Goal: Transaction & Acquisition: Purchase product/service

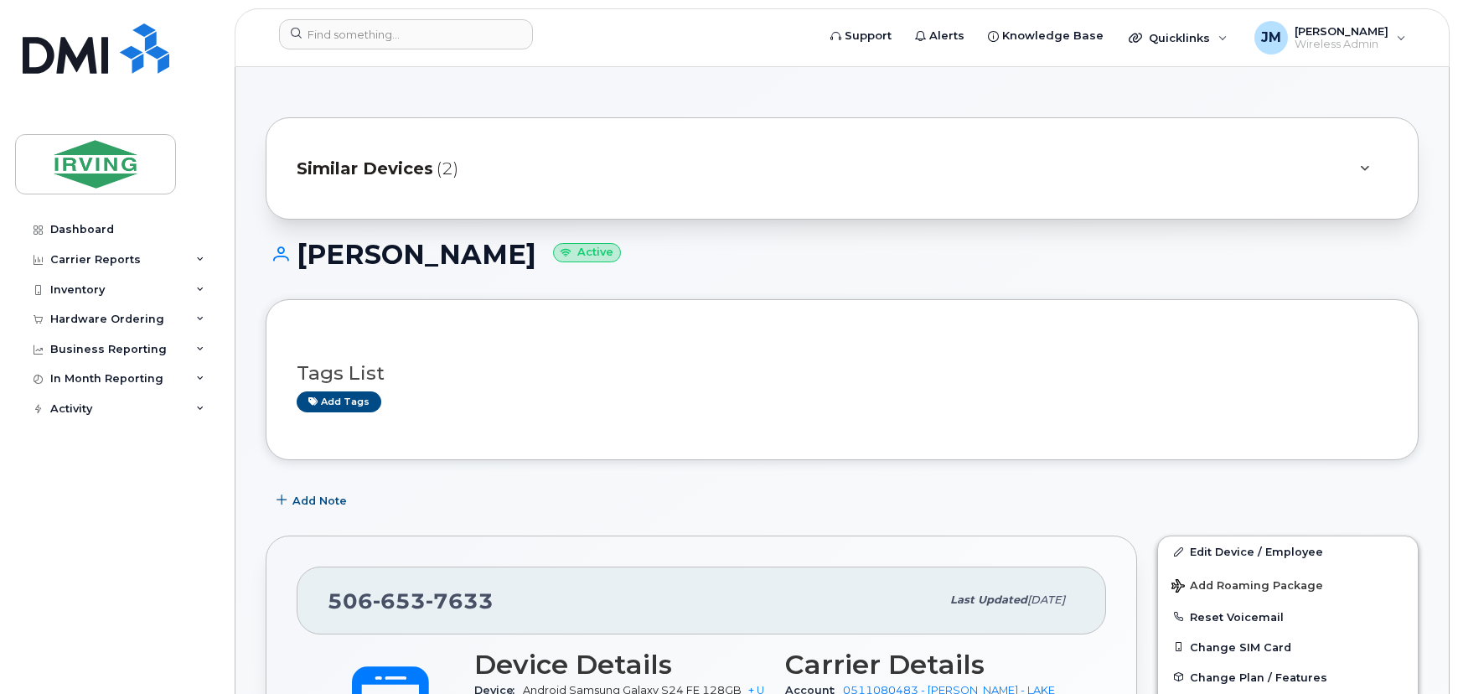
scroll to position [304, 0]
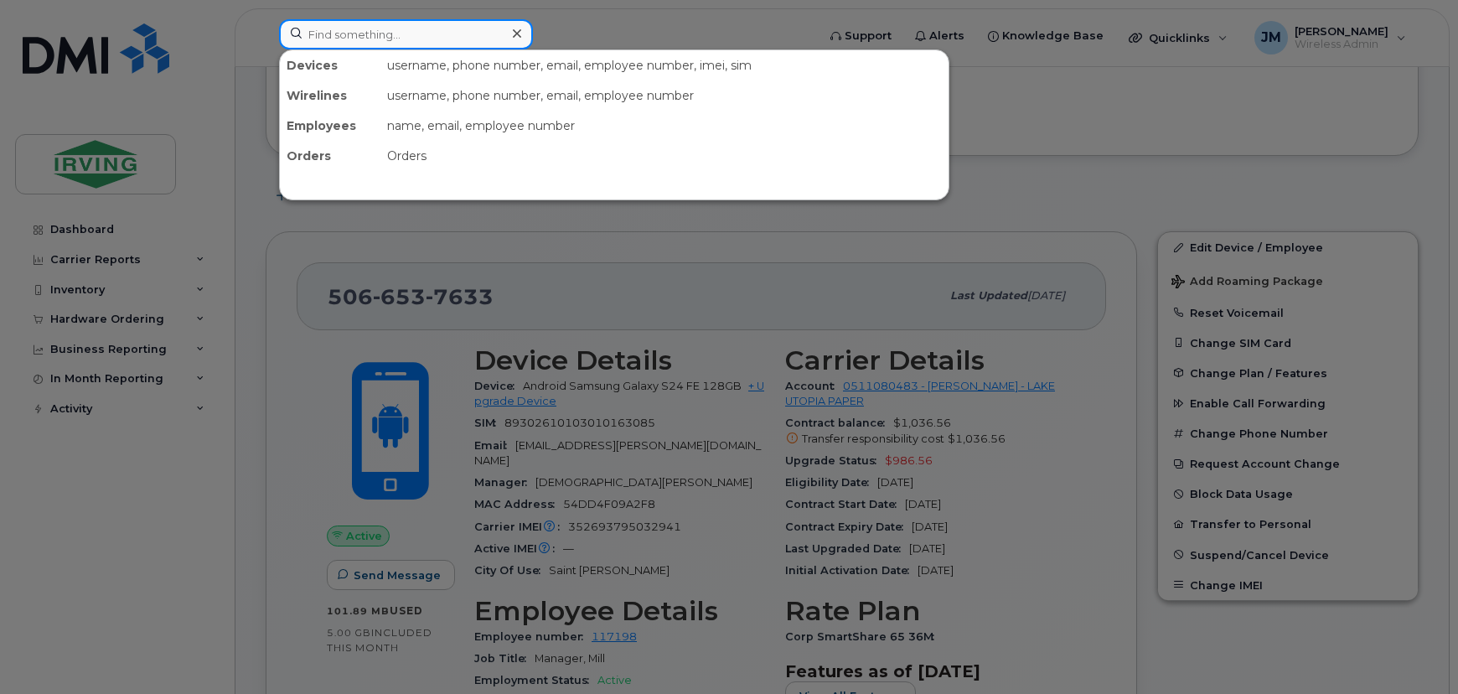
click at [361, 31] on input at bounding box center [406, 34] width 254 height 30
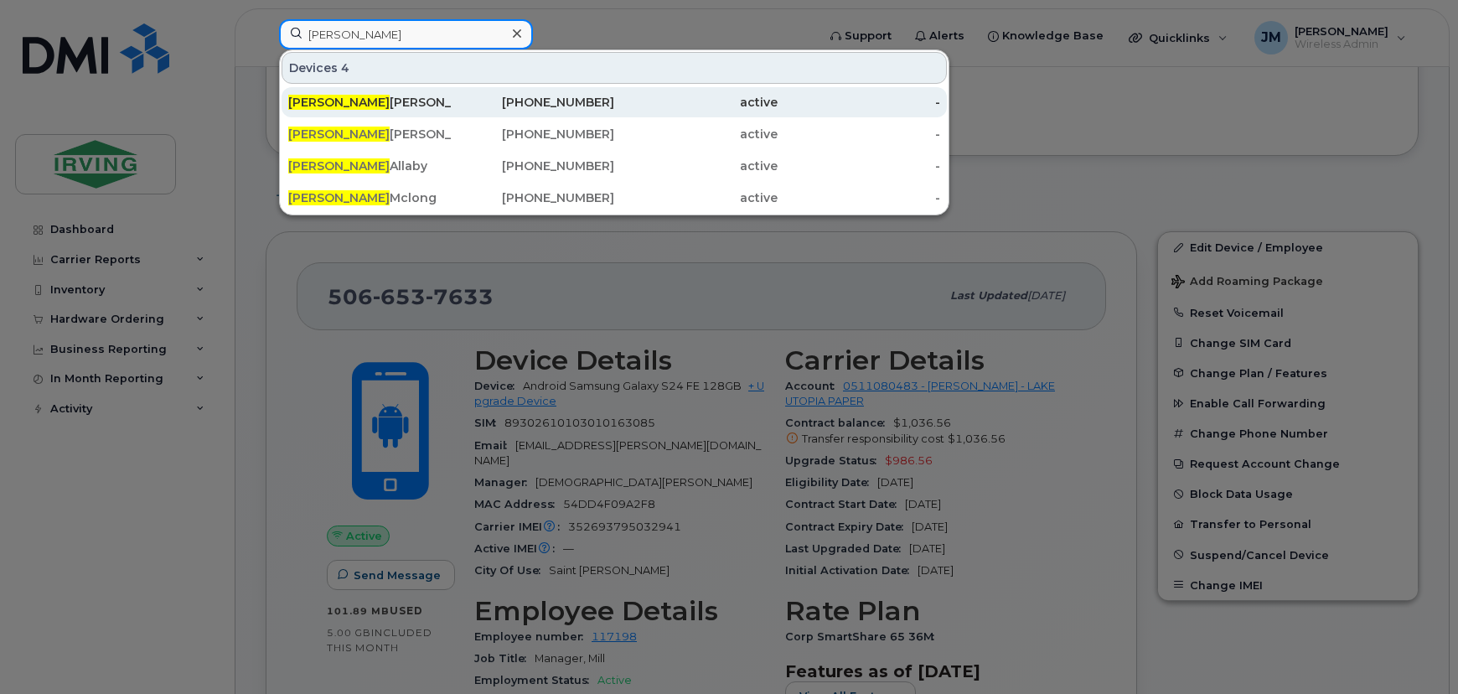
type input "[PERSON_NAME]"
drag, startPoint x: 357, startPoint y: 101, endPoint x: 428, endPoint y: 106, distance: 71.4
click at [357, 101] on div "[PERSON_NAME]" at bounding box center [369, 102] width 163 height 17
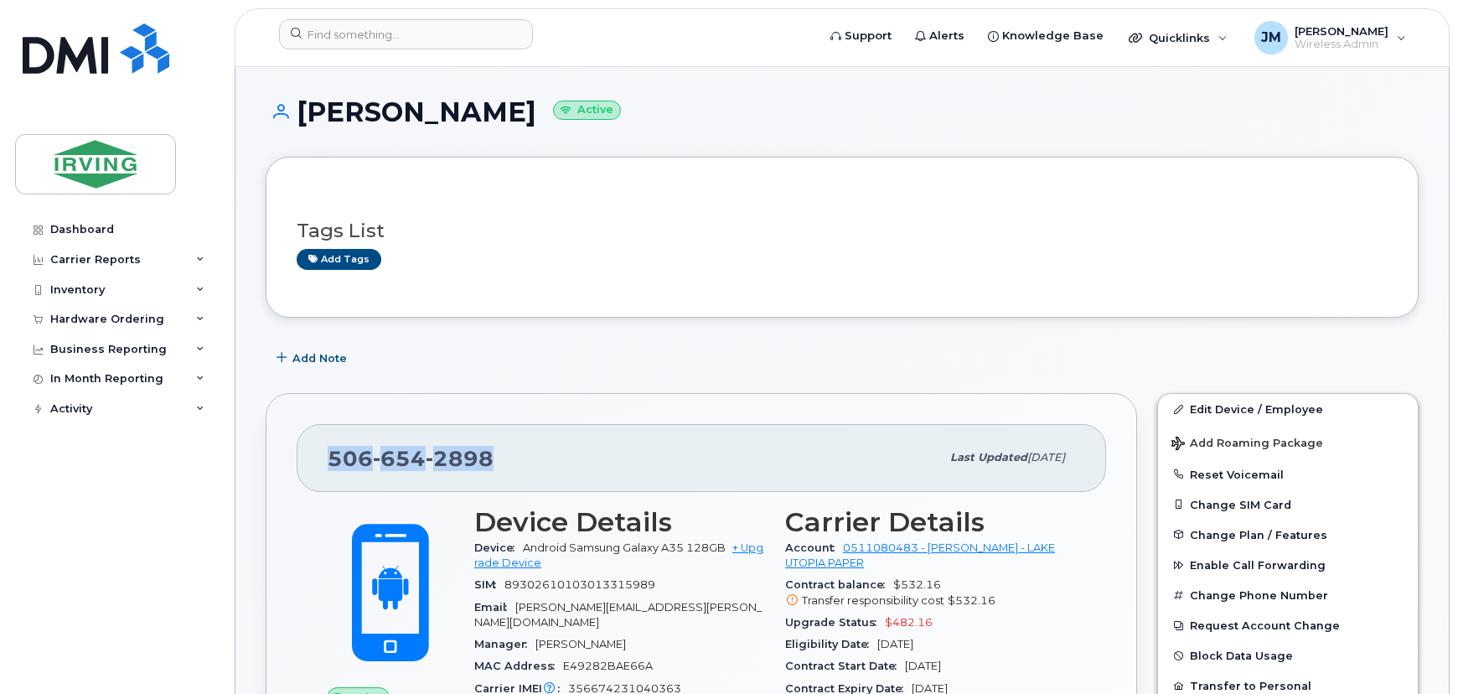
drag, startPoint x: 488, startPoint y: 457, endPoint x: 321, endPoint y: 467, distance: 167.8
click at [321, 467] on div "506 654 2898 Last updated Sep 16, 2025" at bounding box center [701, 457] width 809 height 67
click at [117, 320] on div "Hardware Ordering" at bounding box center [107, 318] width 114 height 13
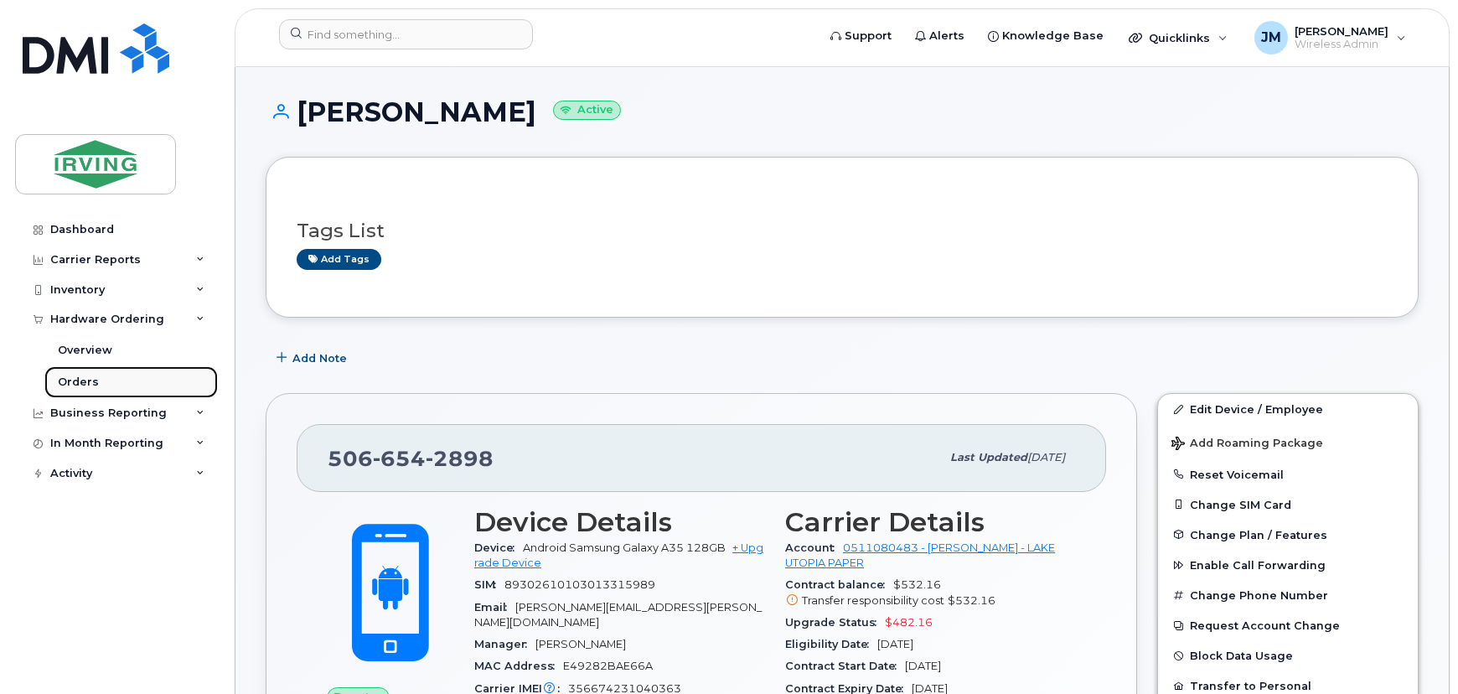
click at [114, 379] on link "Orders" at bounding box center [130, 382] width 173 height 32
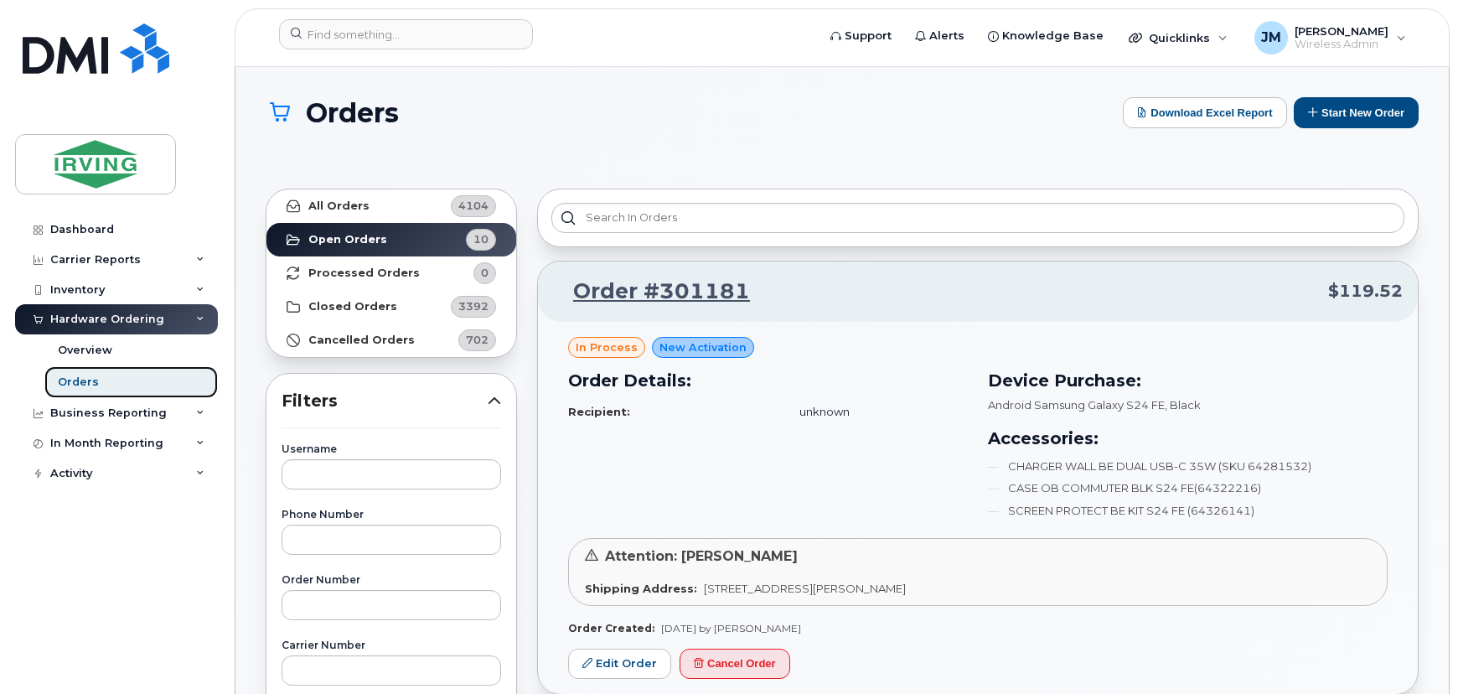
scroll to position [75, 0]
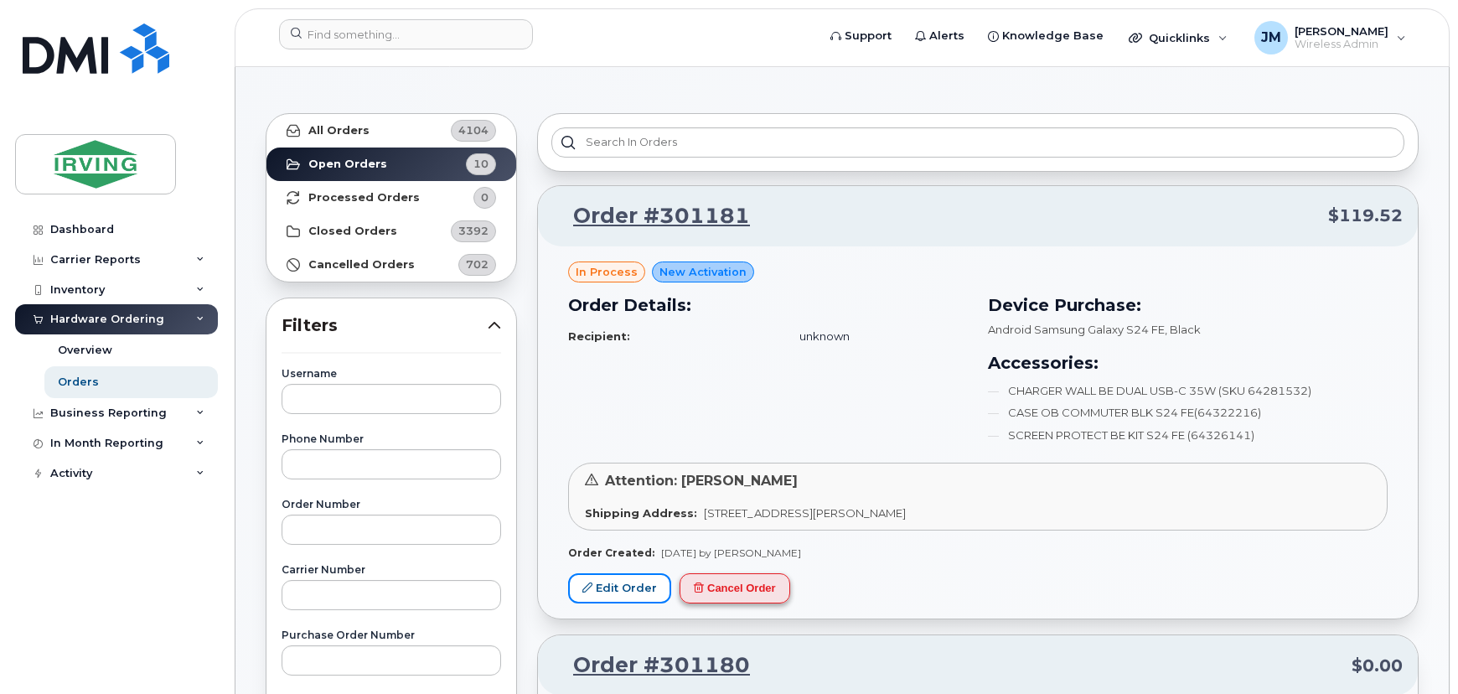
drag, startPoint x: 637, startPoint y: 577, endPoint x: 766, endPoint y: 584, distance: 128.3
click at [637, 577] on link "Edit Order" at bounding box center [619, 588] width 103 height 31
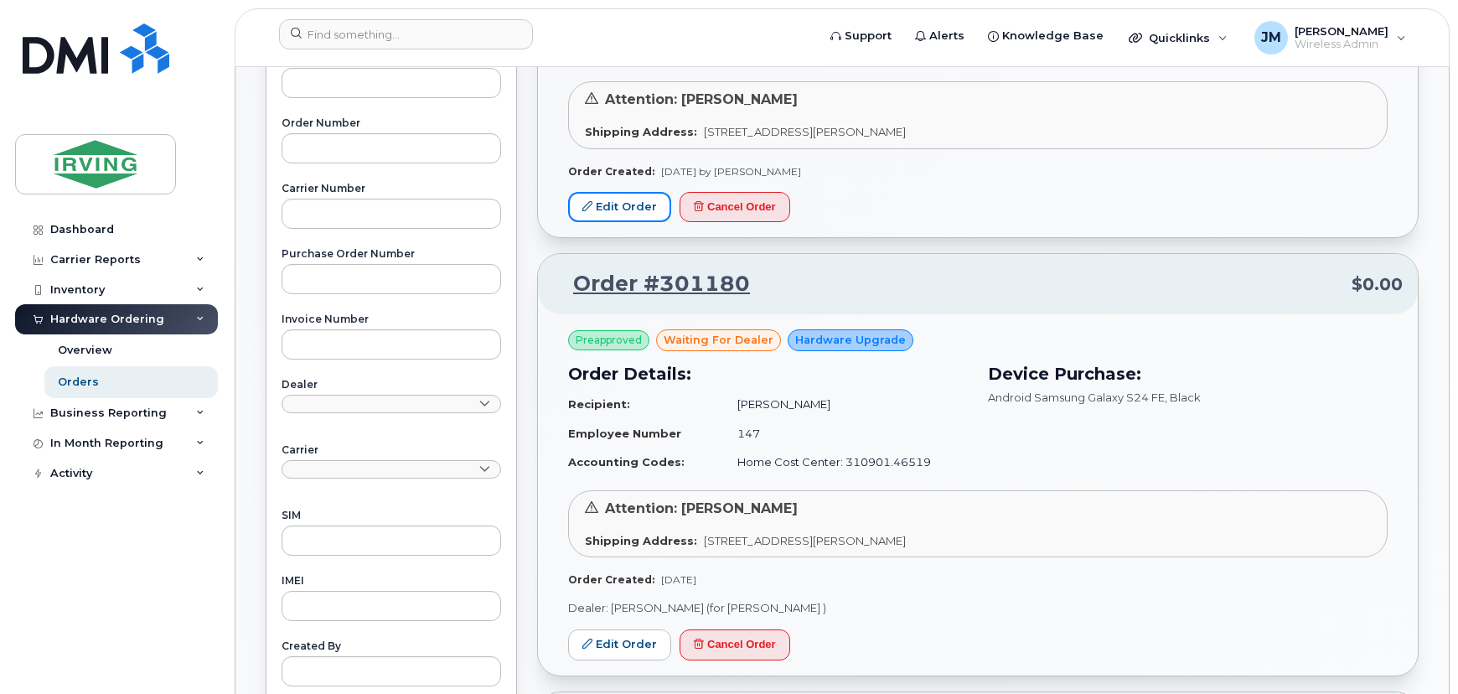
scroll to position [0, 0]
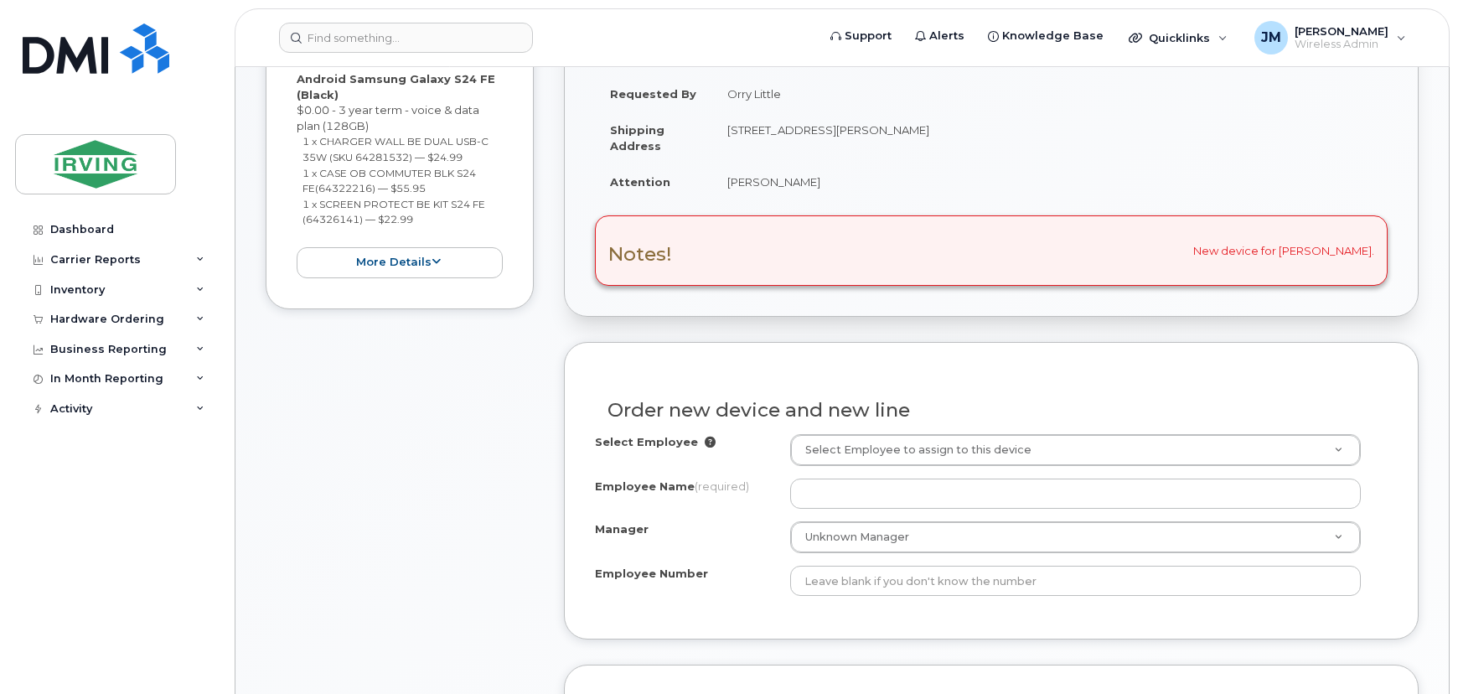
scroll to position [380, 0]
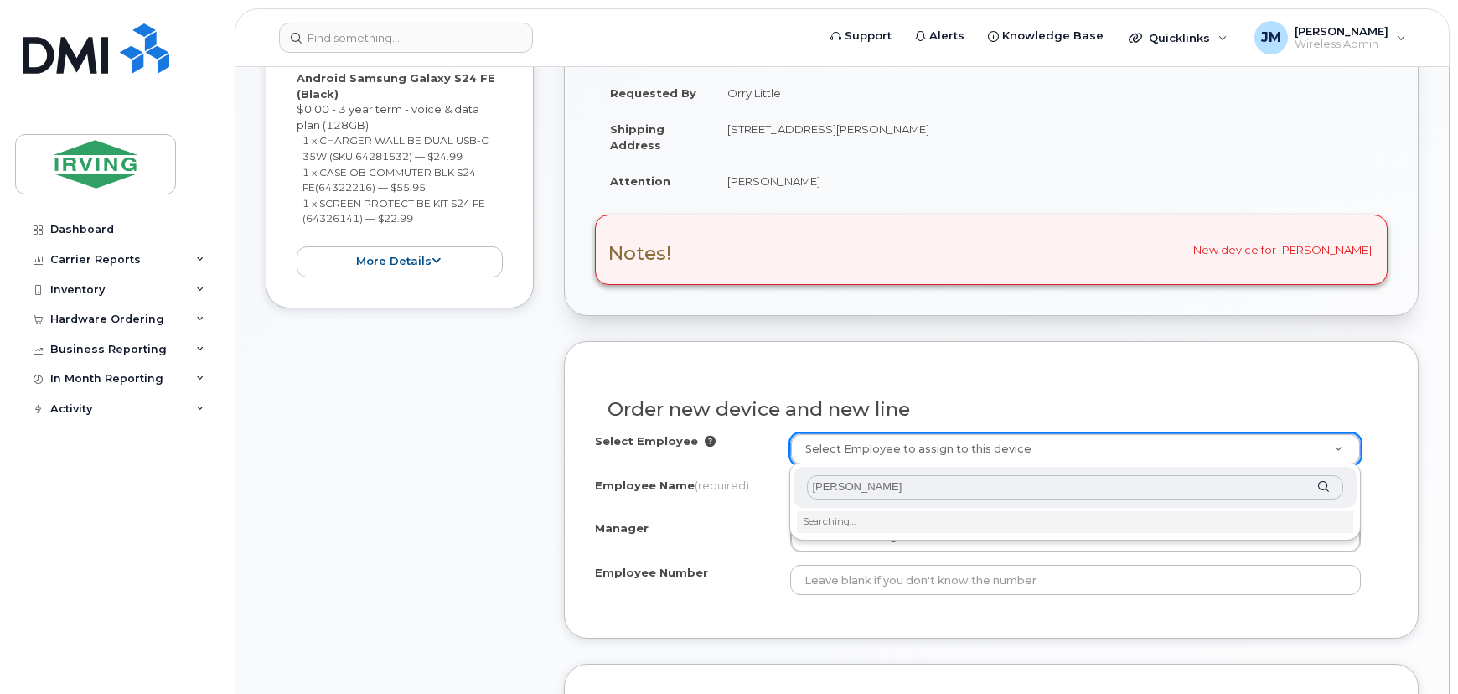
type input "Robert Moo"
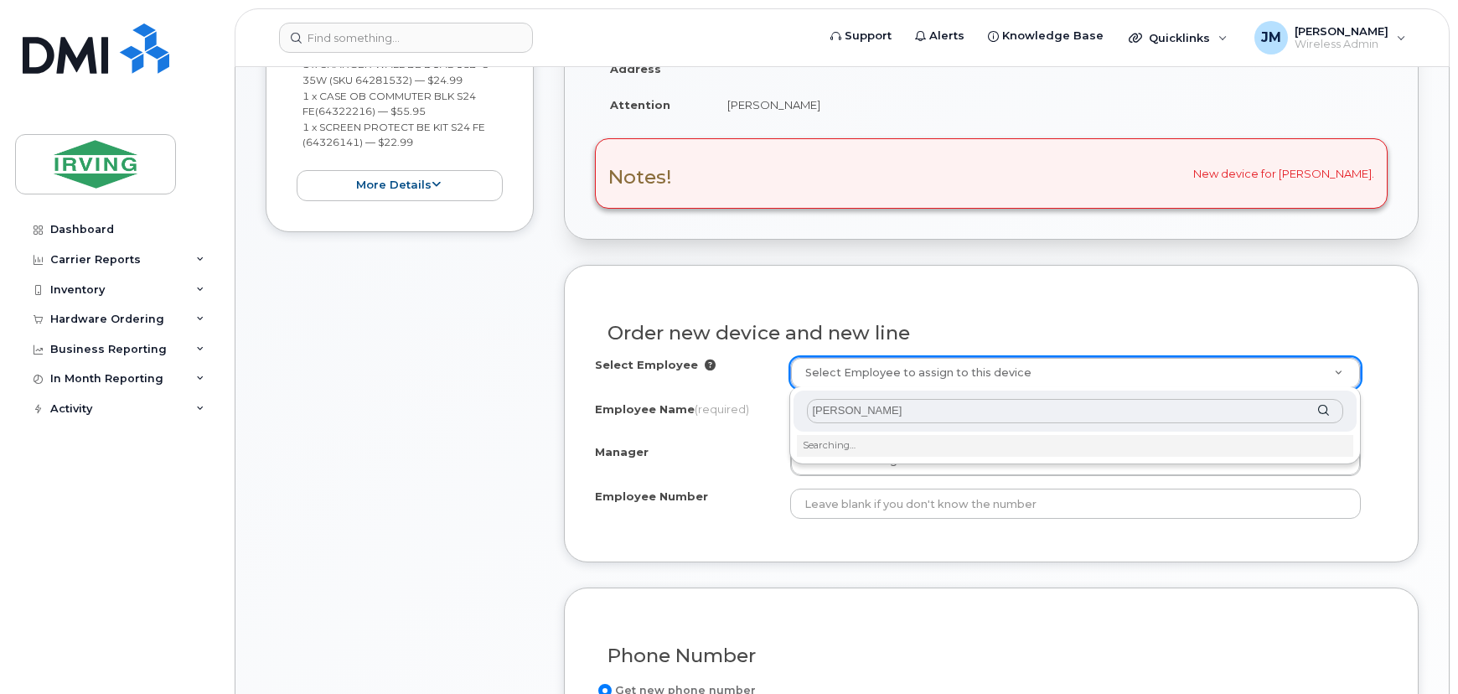
click at [935, 406] on input "Robert Moo" at bounding box center [1075, 411] width 536 height 24
drag, startPoint x: 881, startPoint y: 407, endPoint x: 764, endPoint y: 407, distance: 117.3
click at [764, 407] on body "Support Alerts Knowledge Base Quicklinks Suspend / Cancel Device Change SIM Car…" at bounding box center [729, 548] width 1458 height 2010
drag, startPoint x: 999, startPoint y: 369, endPoint x: 1014, endPoint y: 372, distance: 15.3
click at [1042, 405] on input "[PERSON_NAME]" at bounding box center [1075, 411] width 536 height 24
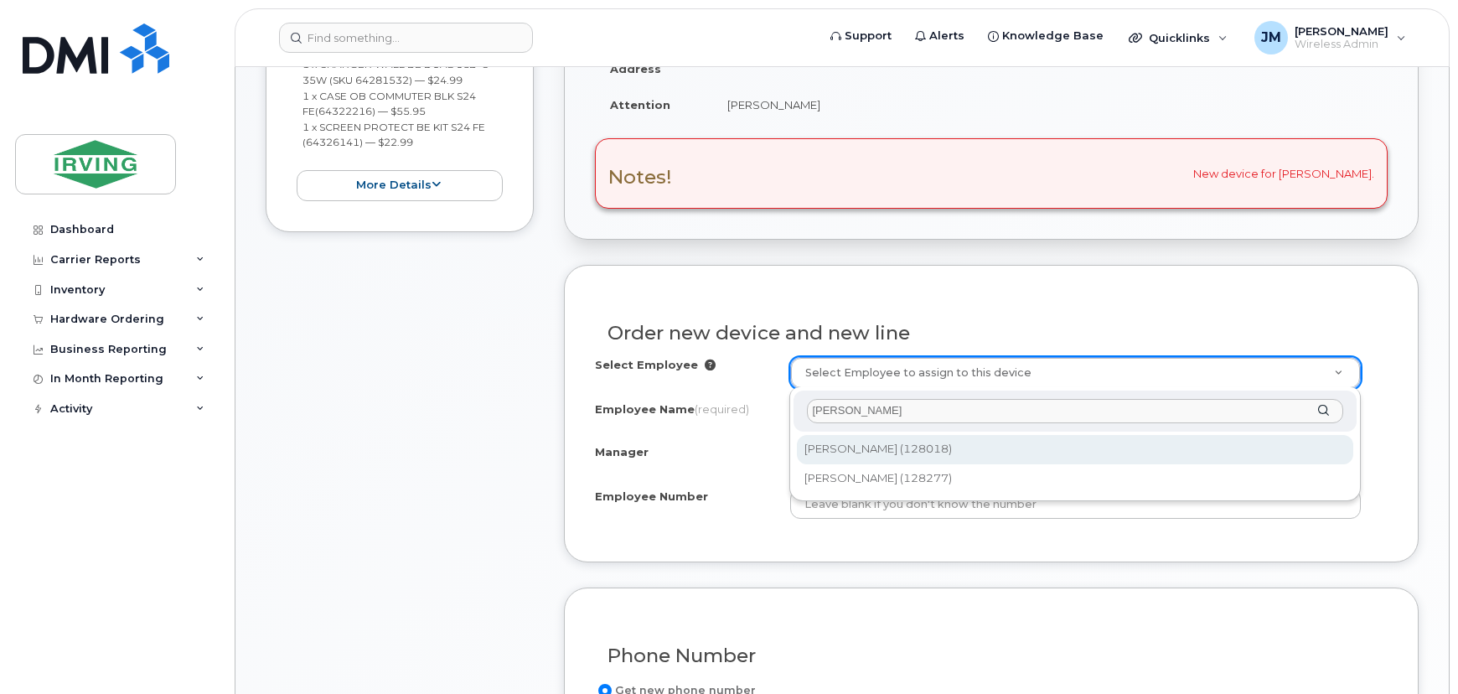
type input "[PERSON_NAME]"
click at [1322, 410] on div "[PERSON_NAME]" at bounding box center [1074, 410] width 563 height 41
click at [1059, 417] on input "[PERSON_NAME]" at bounding box center [1075, 411] width 536 height 24
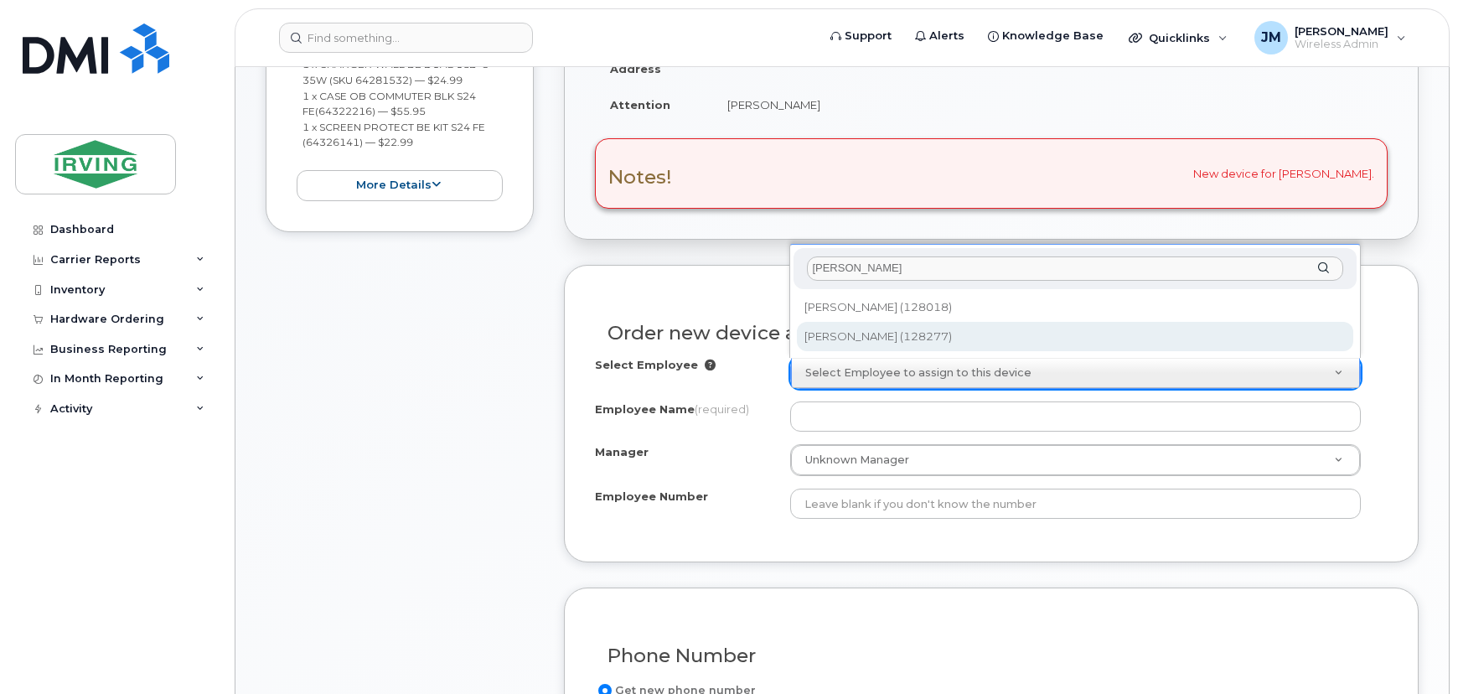
type input "1468394"
type input "[PERSON_NAME]"
type input "128277"
type input "1632365"
select select "1442413"
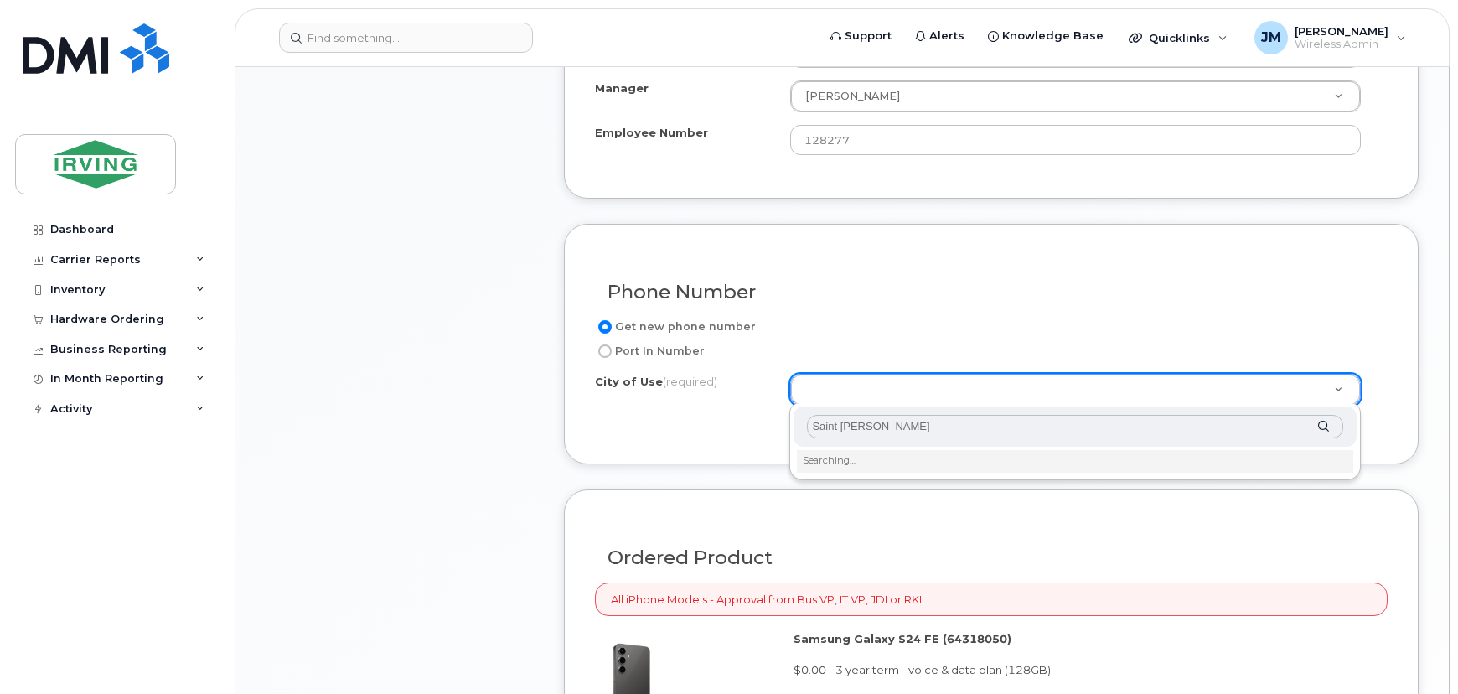
scroll to position [913, 0]
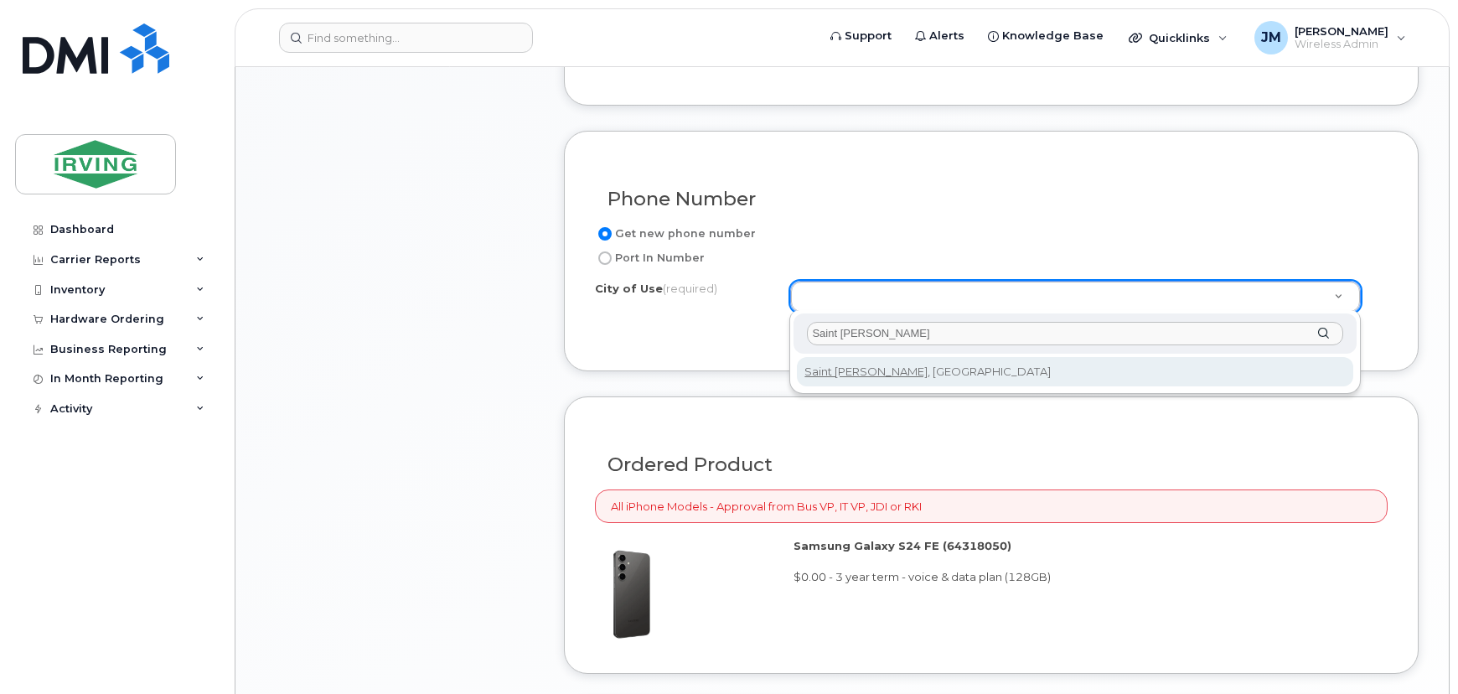
type input "Saint John"
type input "2008"
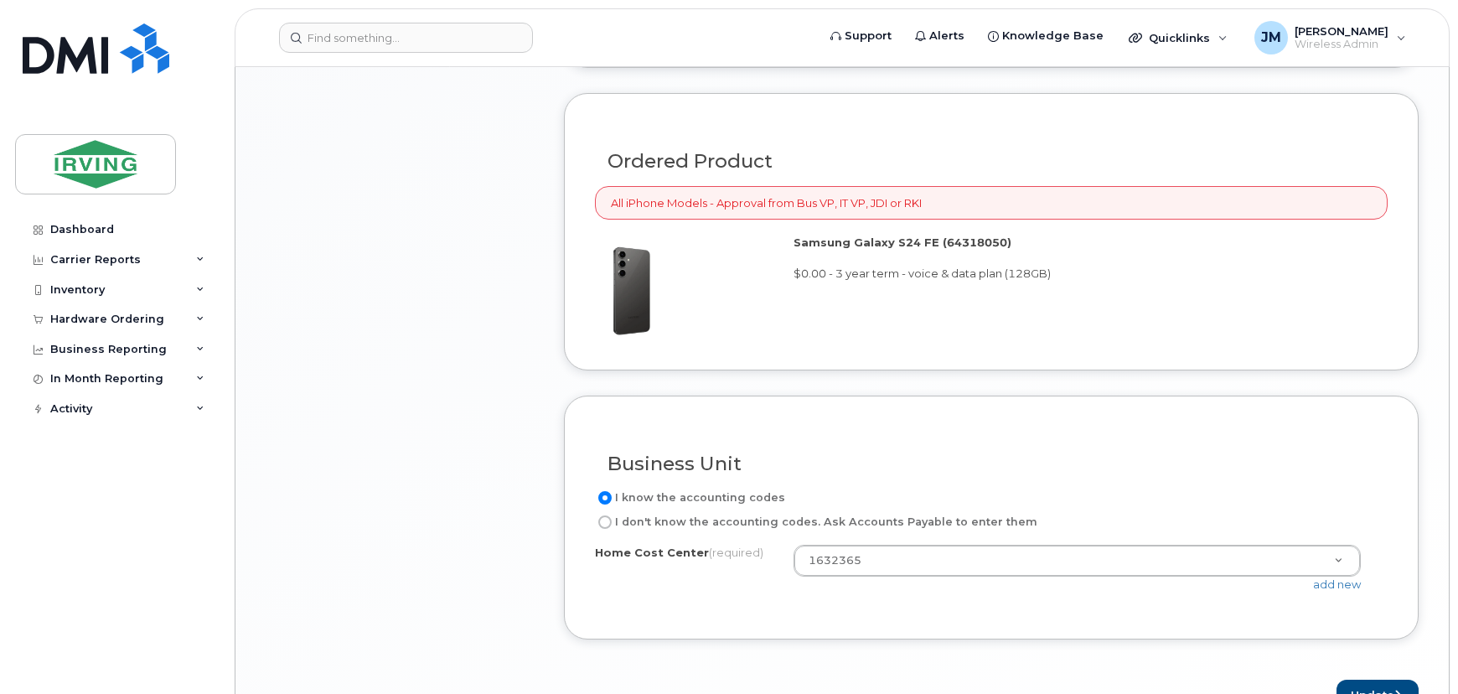
scroll to position [1313, 0]
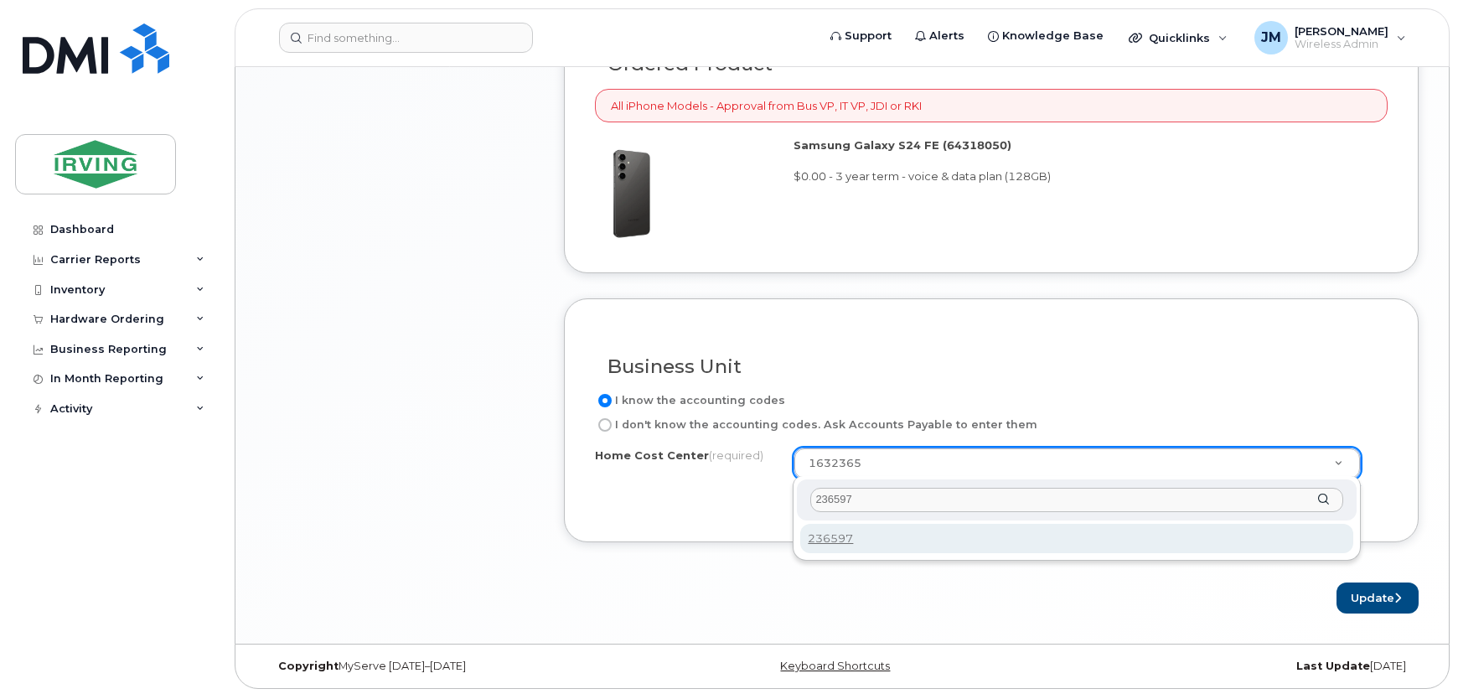
type input "236597"
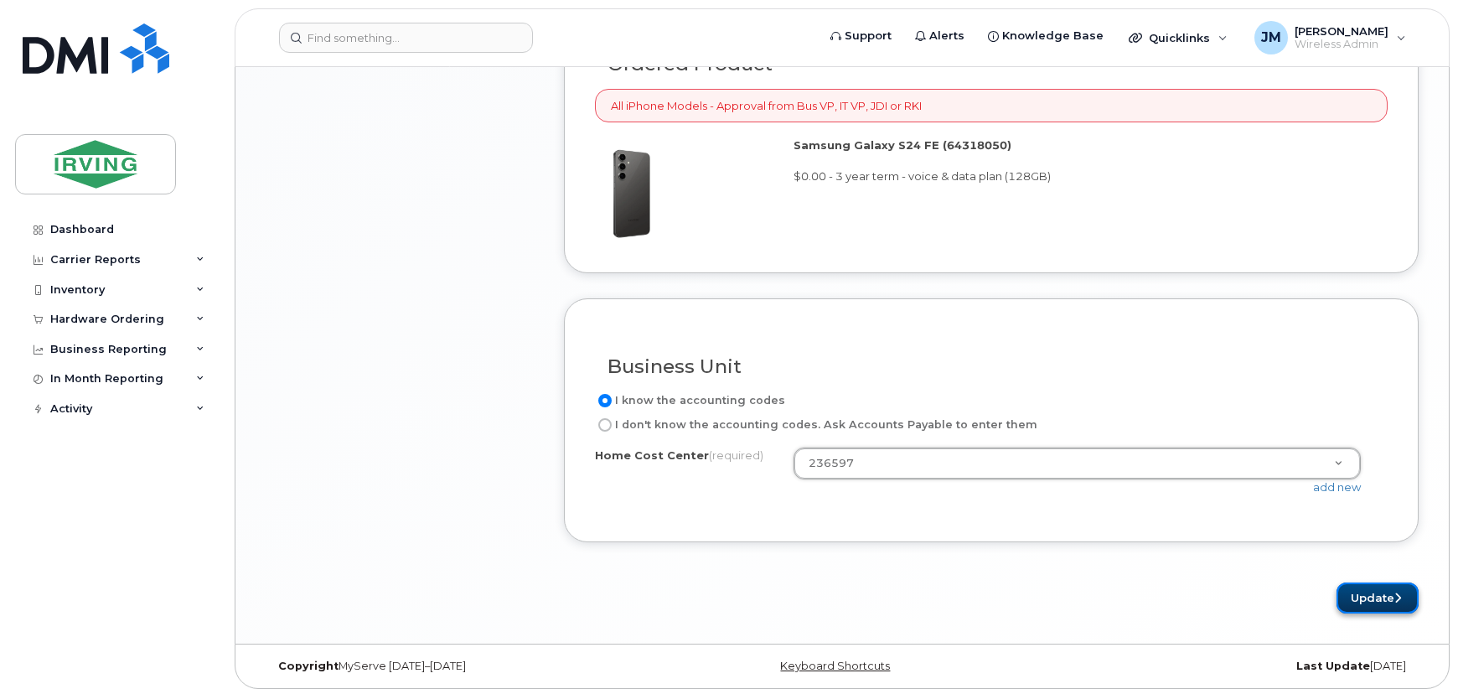
click at [1388, 591] on button "Update" at bounding box center [1377, 597] width 82 height 31
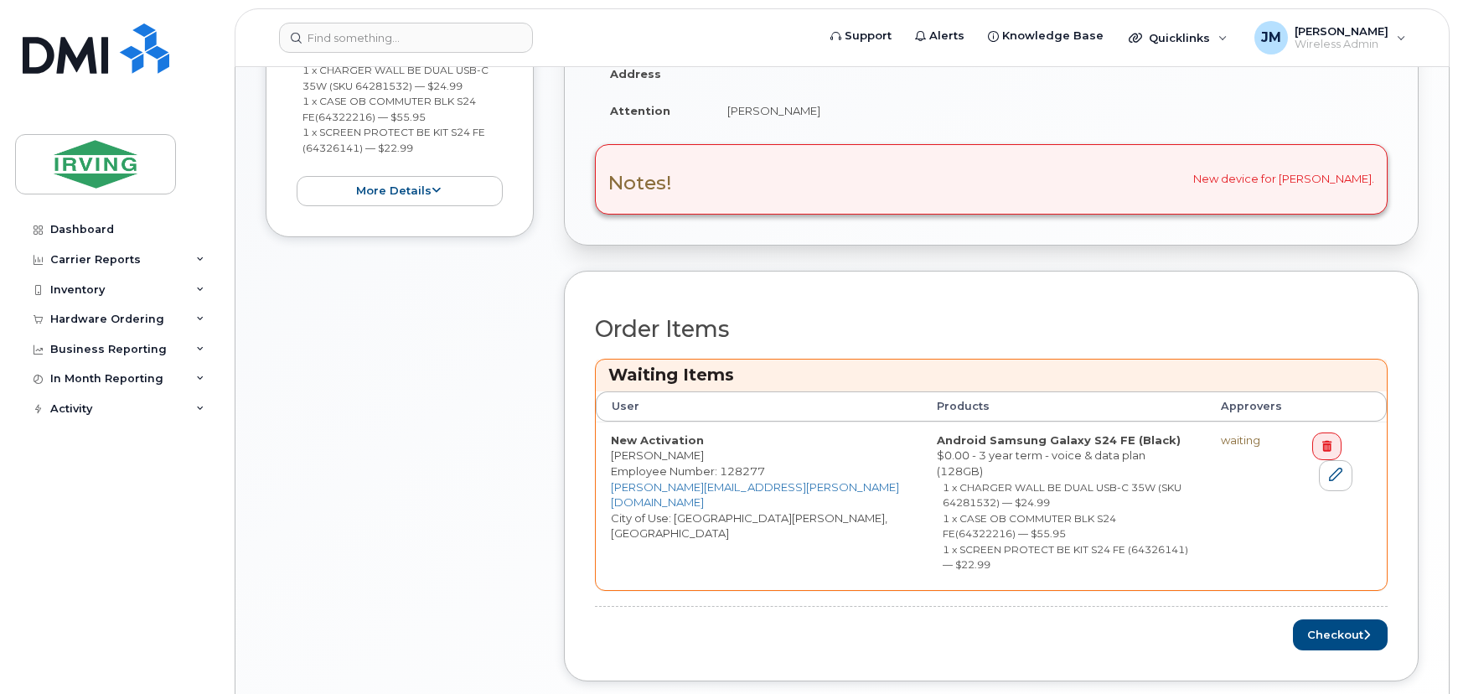
scroll to position [570, 0]
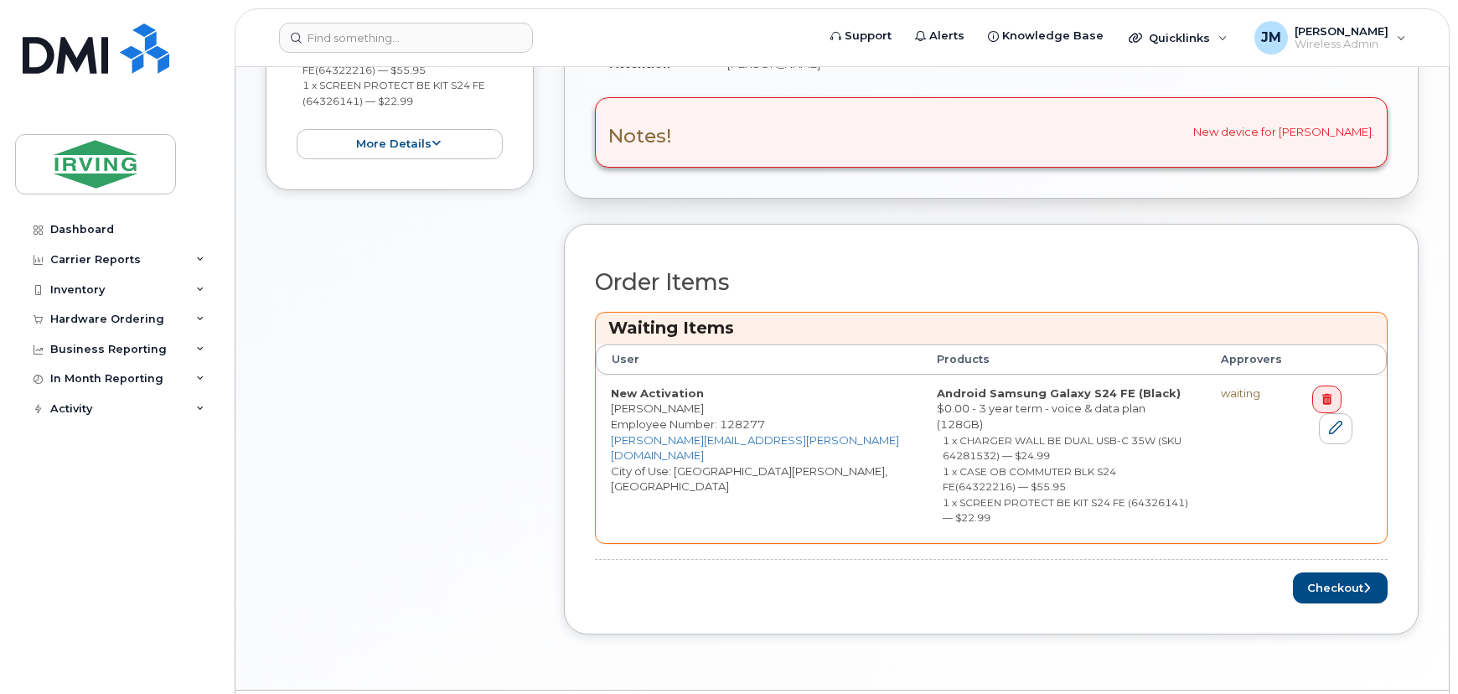
drag, startPoint x: 1207, startPoint y: 134, endPoint x: 1376, endPoint y: 134, distance: 169.2
click at [1376, 134] on div "Notes! New device for Robert Moore." at bounding box center [991, 132] width 792 height 70
click at [1373, 134] on div "Notes! New device for Robert Moore." at bounding box center [991, 132] width 792 height 70
copy div "New device for Robert Moore."
click at [1342, 572] on button "Checkout" at bounding box center [1340, 587] width 95 height 31
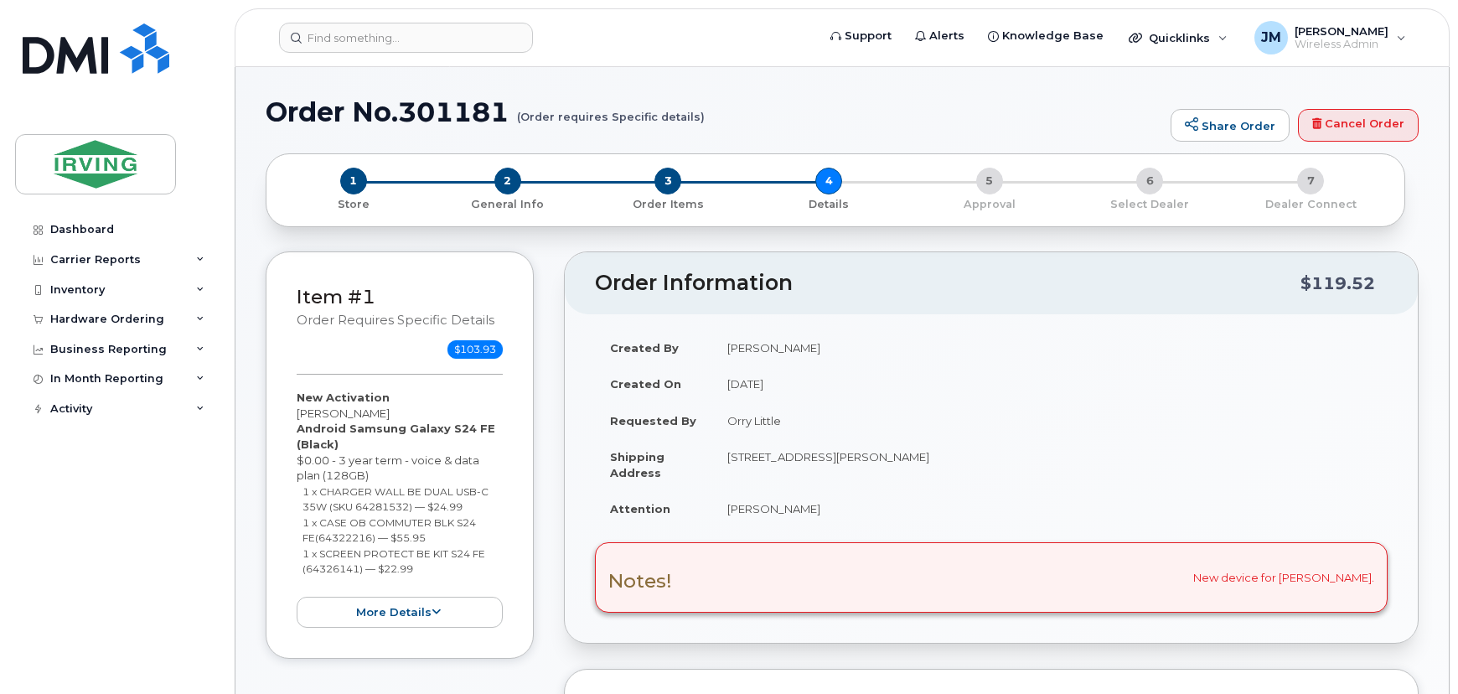
scroll to position [457, 0]
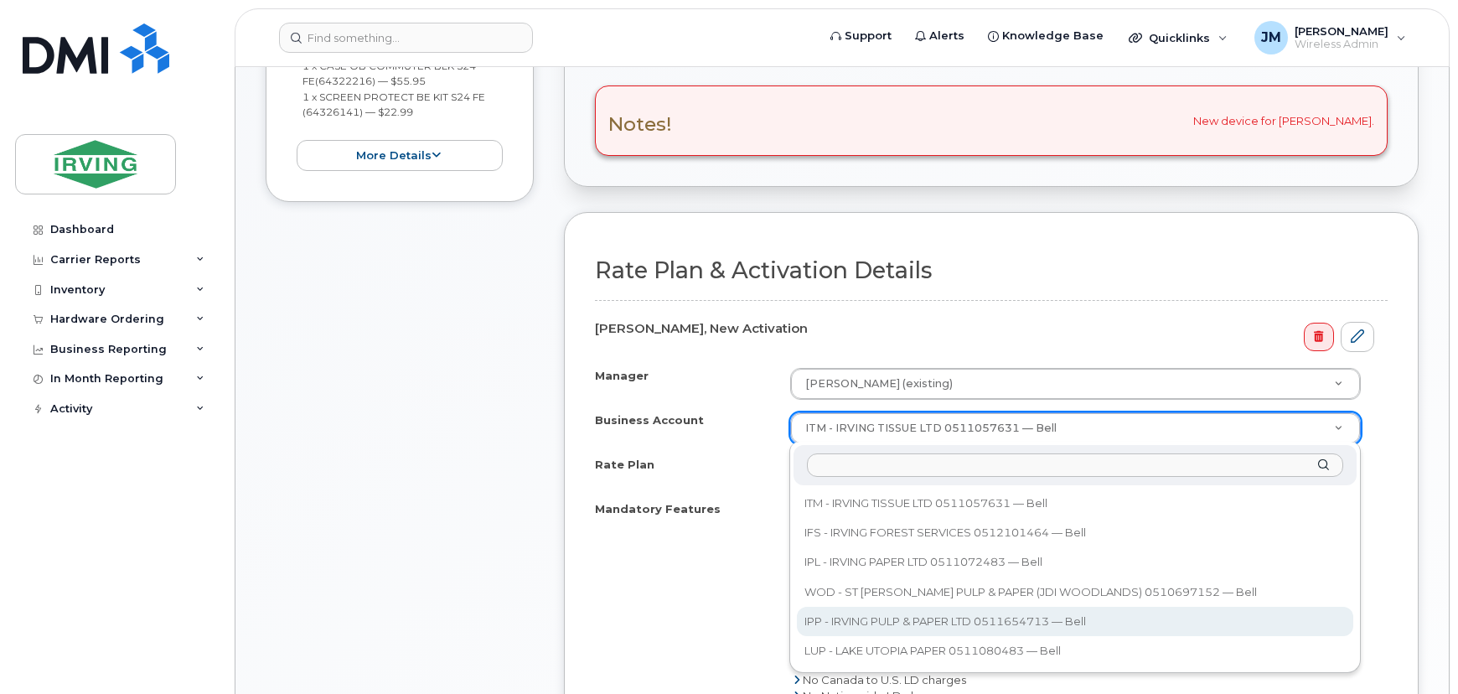
select select "11298"
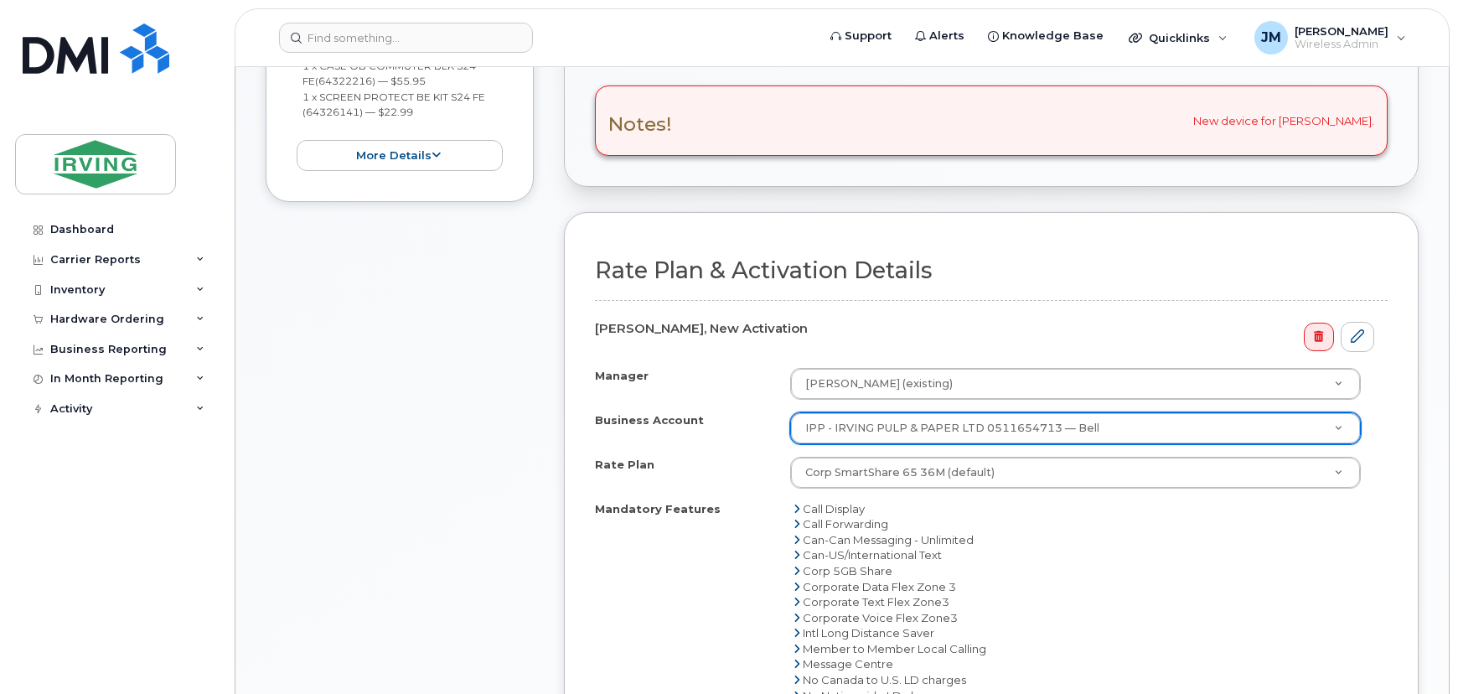
scroll to position [913, 0]
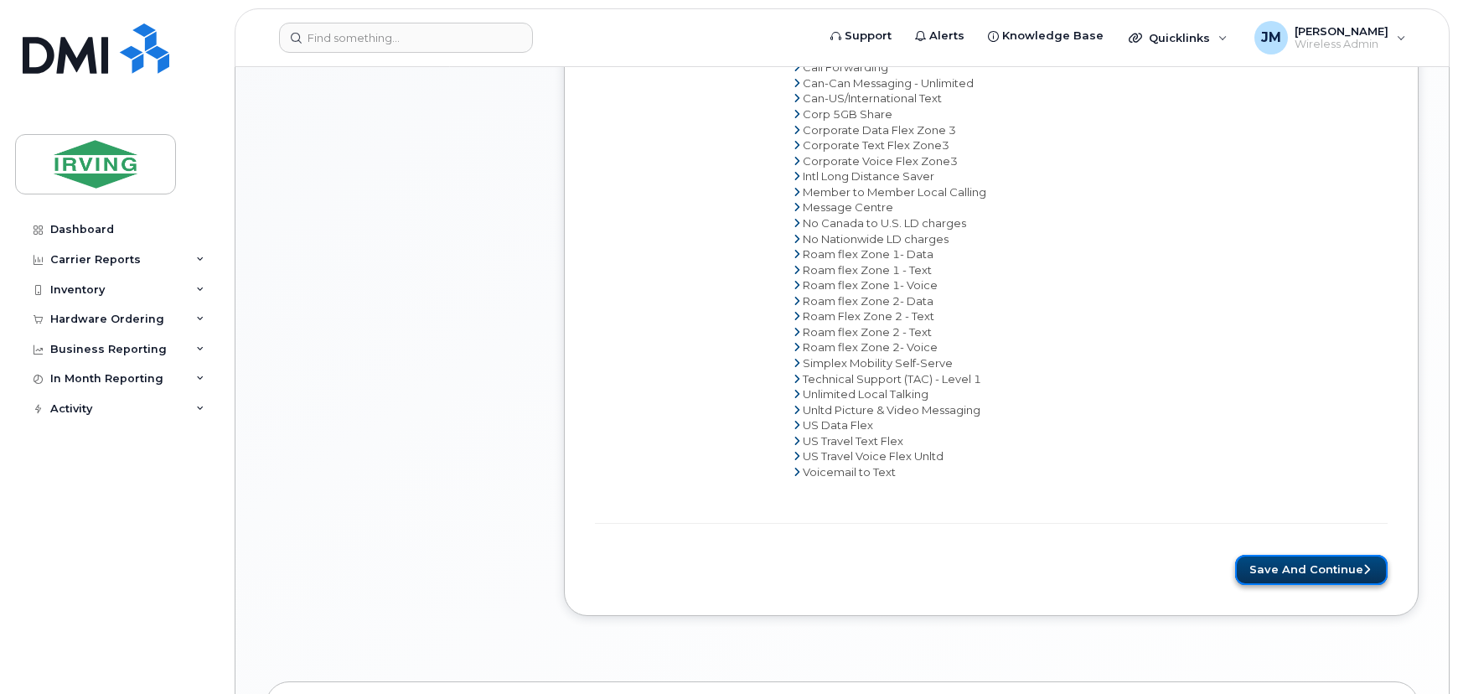
click at [1298, 565] on button "Save and Continue" at bounding box center [1311, 570] width 152 height 31
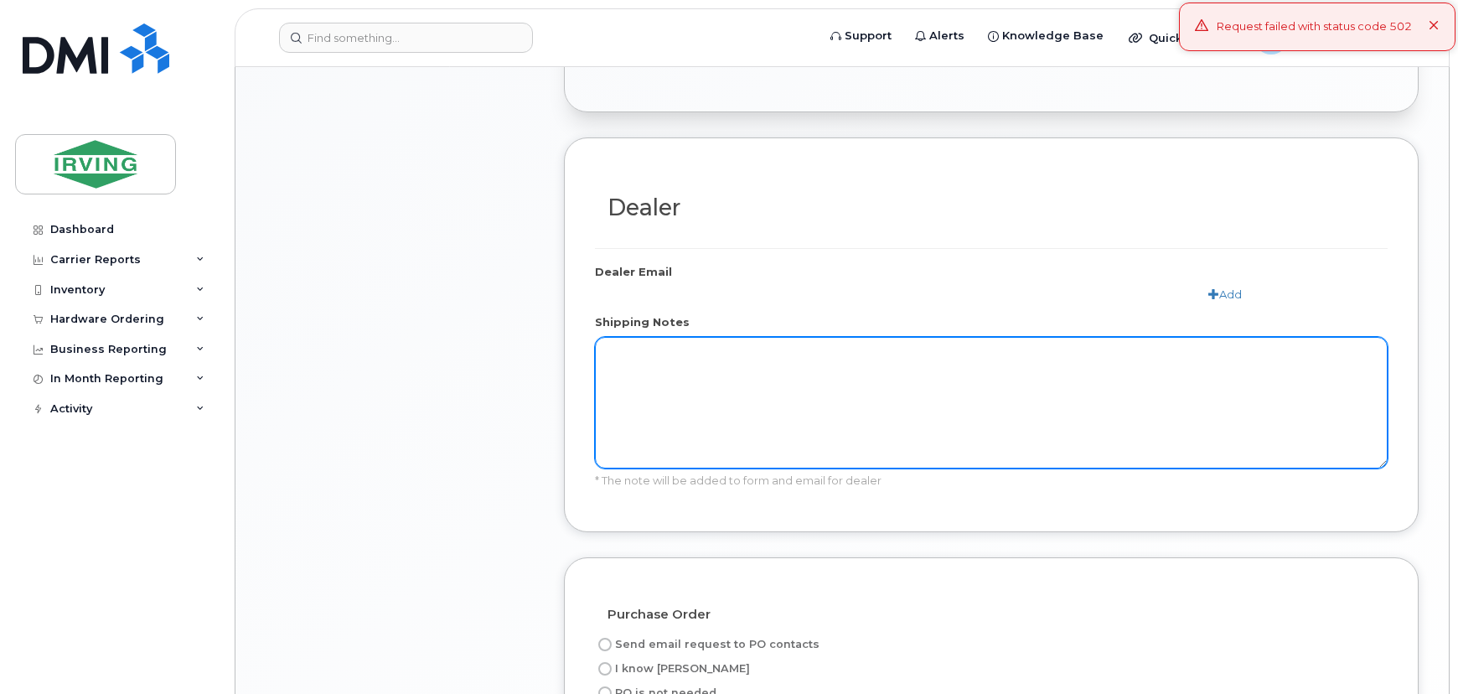
scroll to position [989, 0]
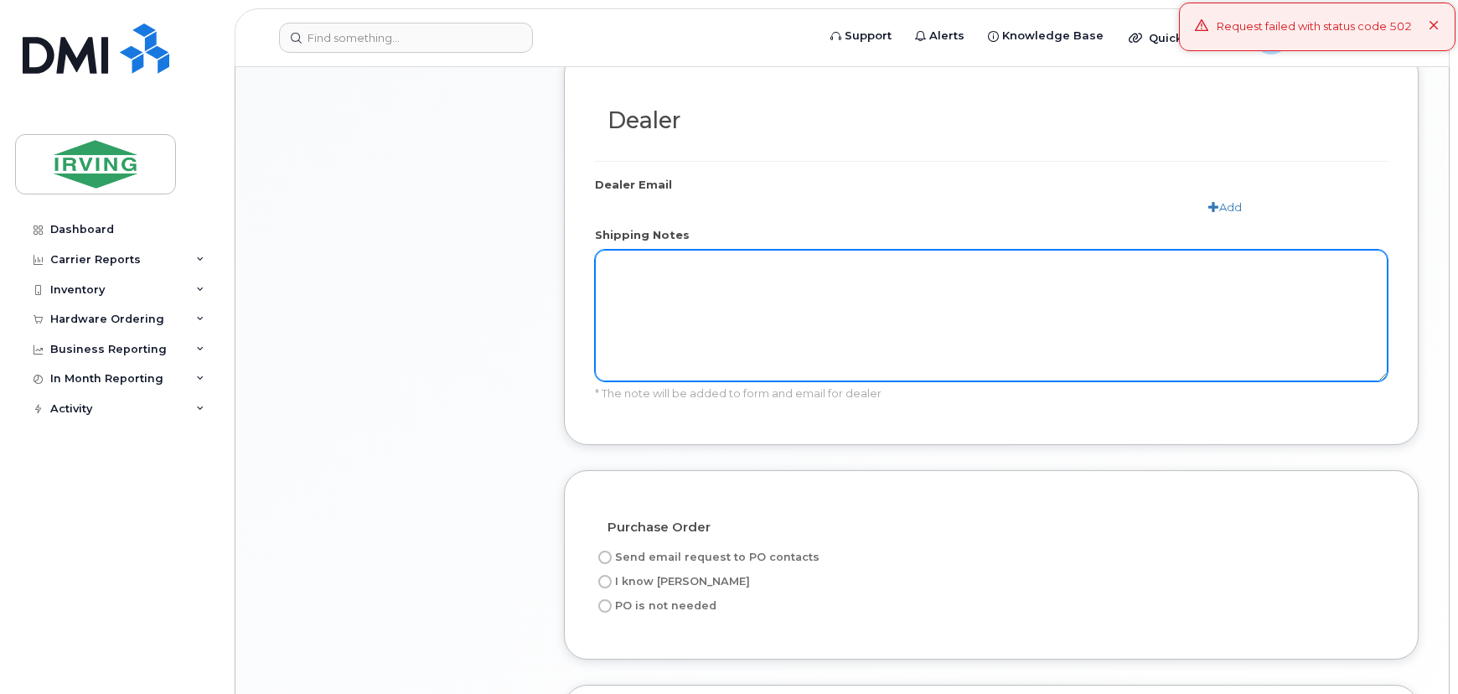
click at [787, 258] on textarea "Shipping Notes" at bounding box center [991, 316] width 792 height 132
paste textarea "New device for [PERSON_NAME]."
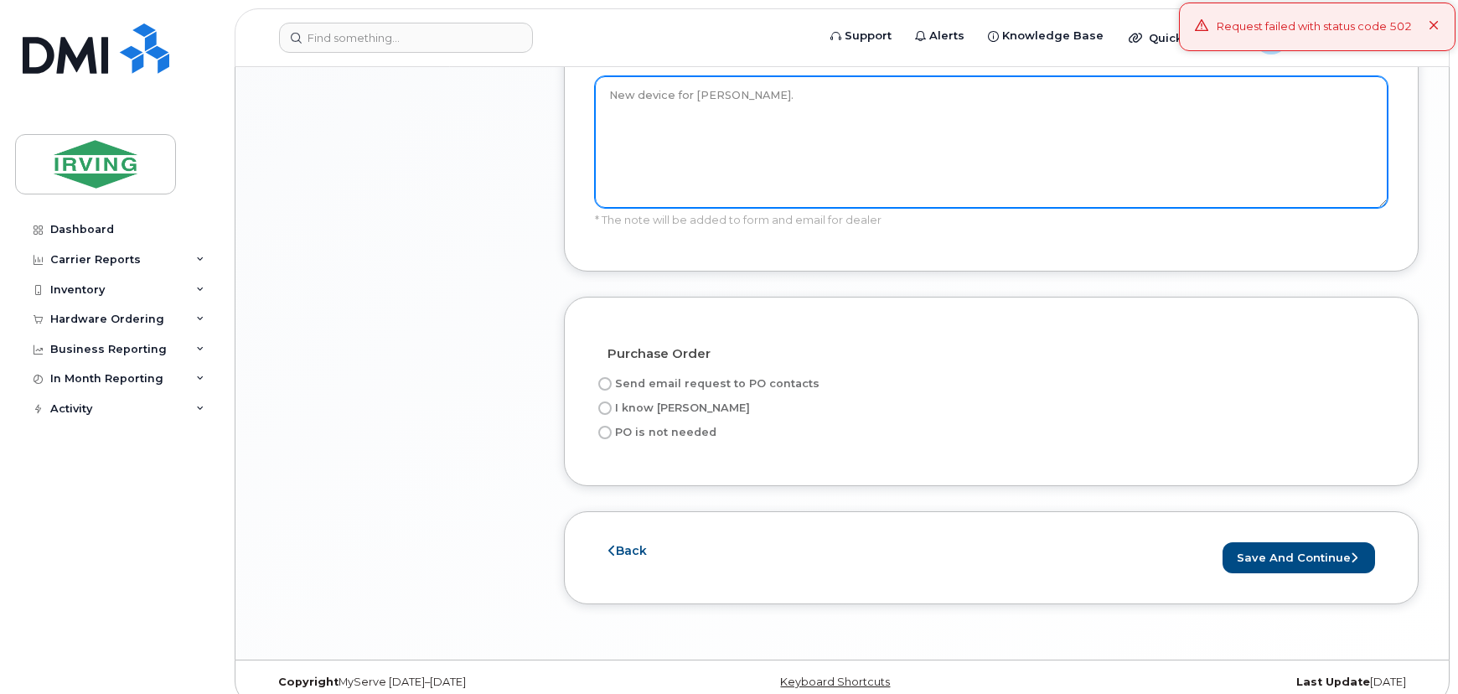
scroll to position [1164, 0]
type textarea "New device for [PERSON_NAME]."
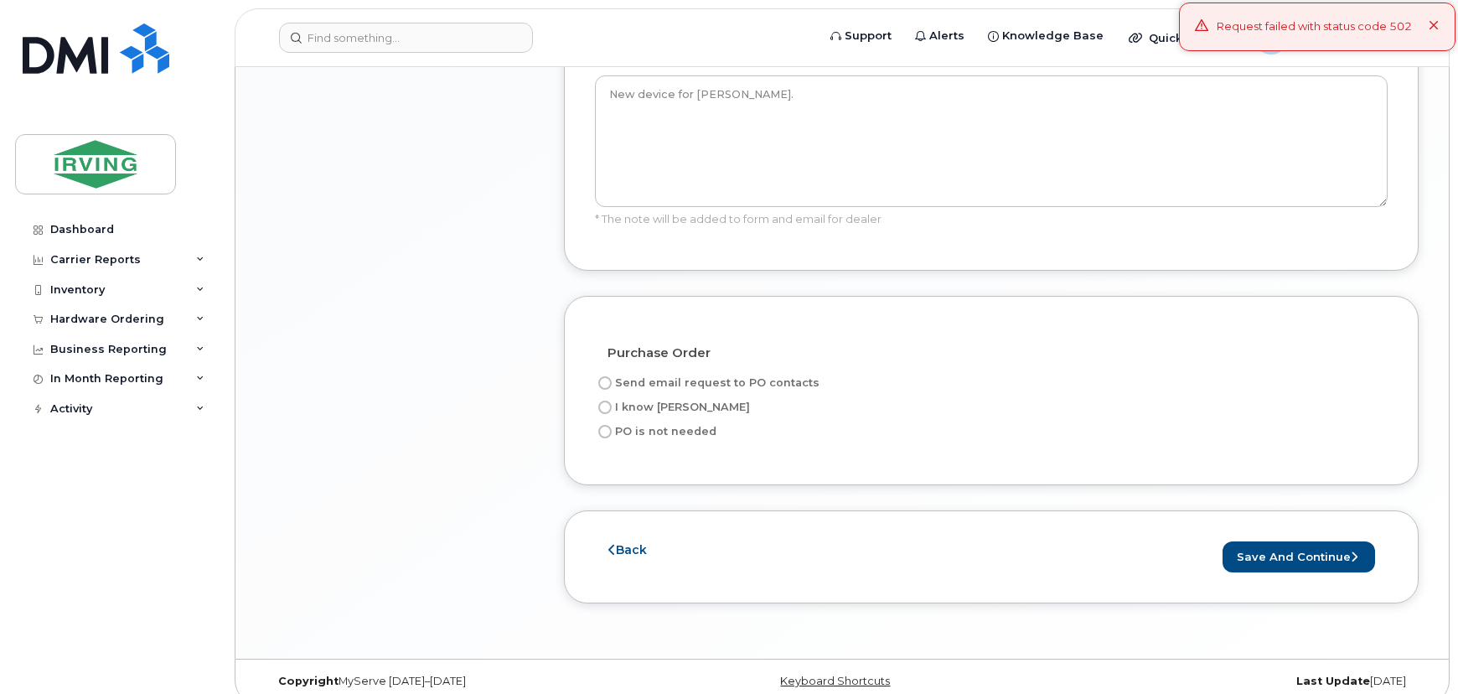
click at [601, 400] on input "I know PO" at bounding box center [604, 406] width 13 height 13
radio input "true"
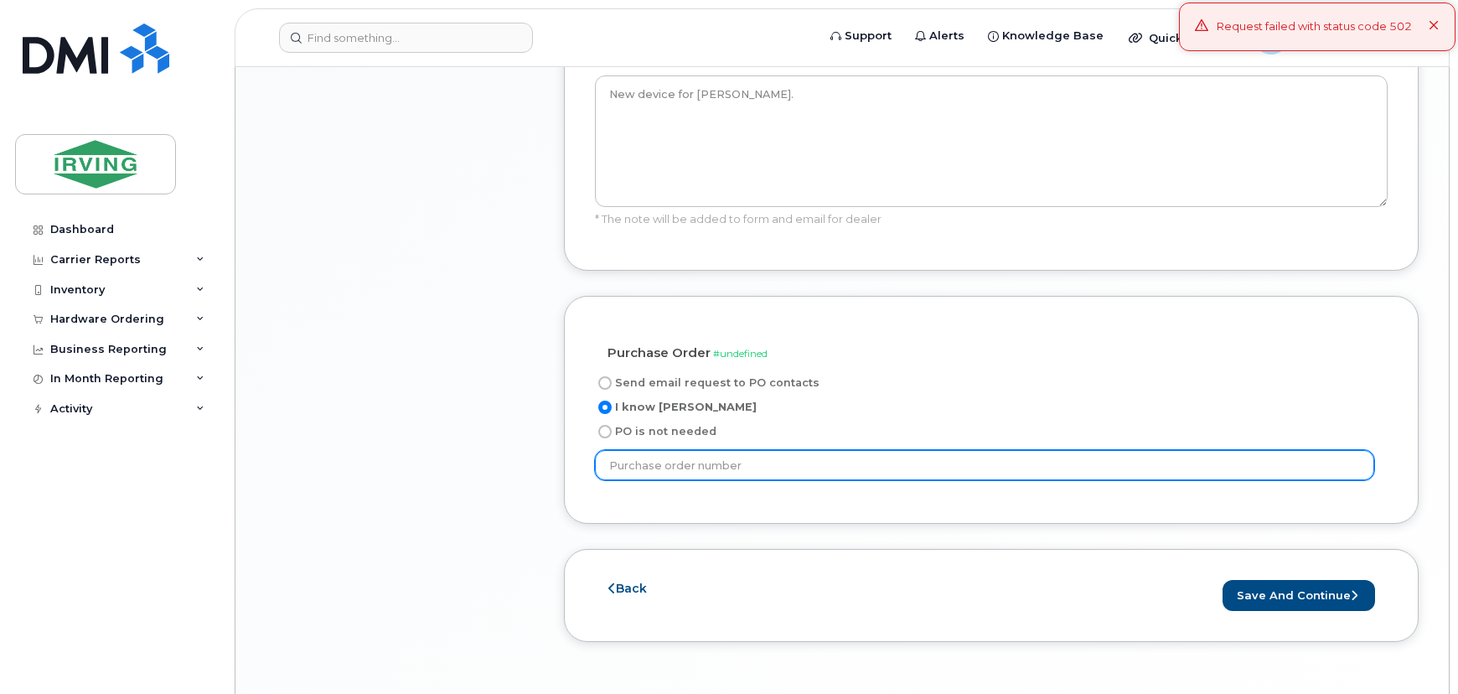
click at [670, 450] on input "text" at bounding box center [984, 465] width 779 height 30
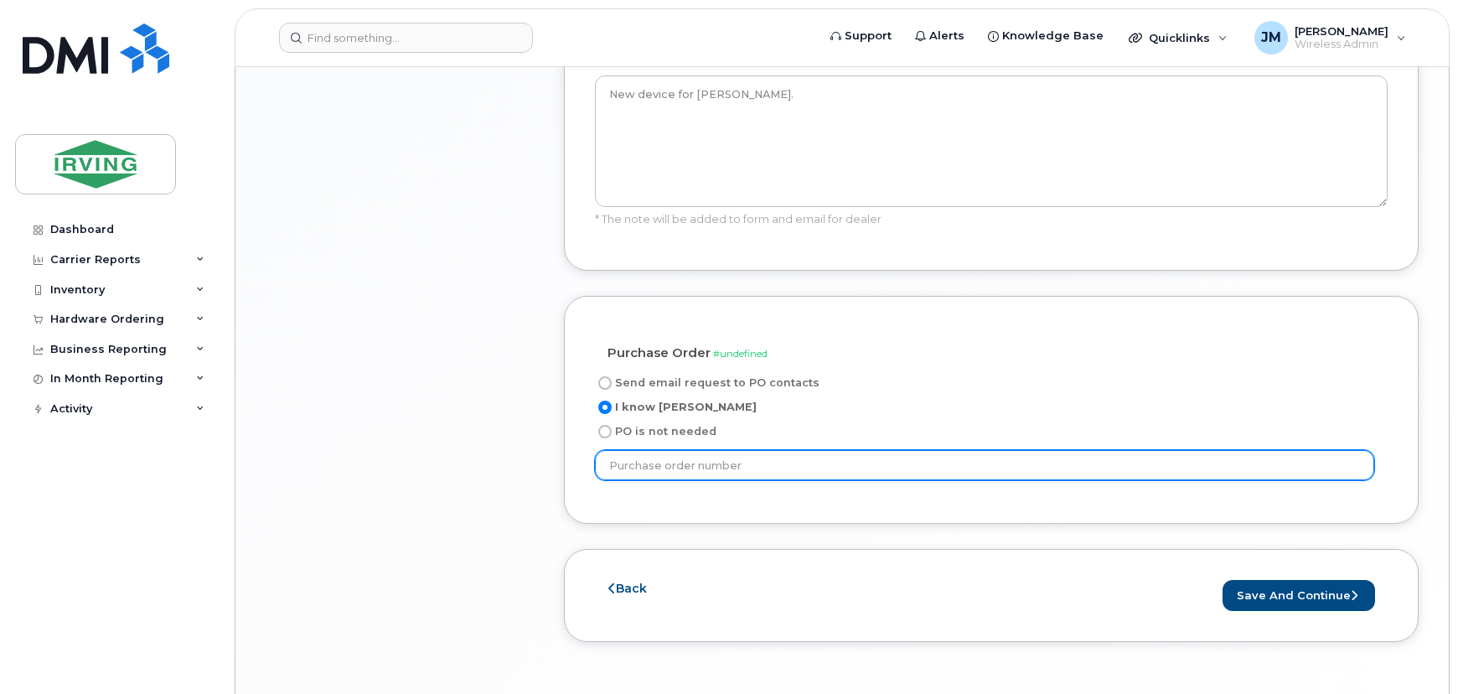
radio input "true"
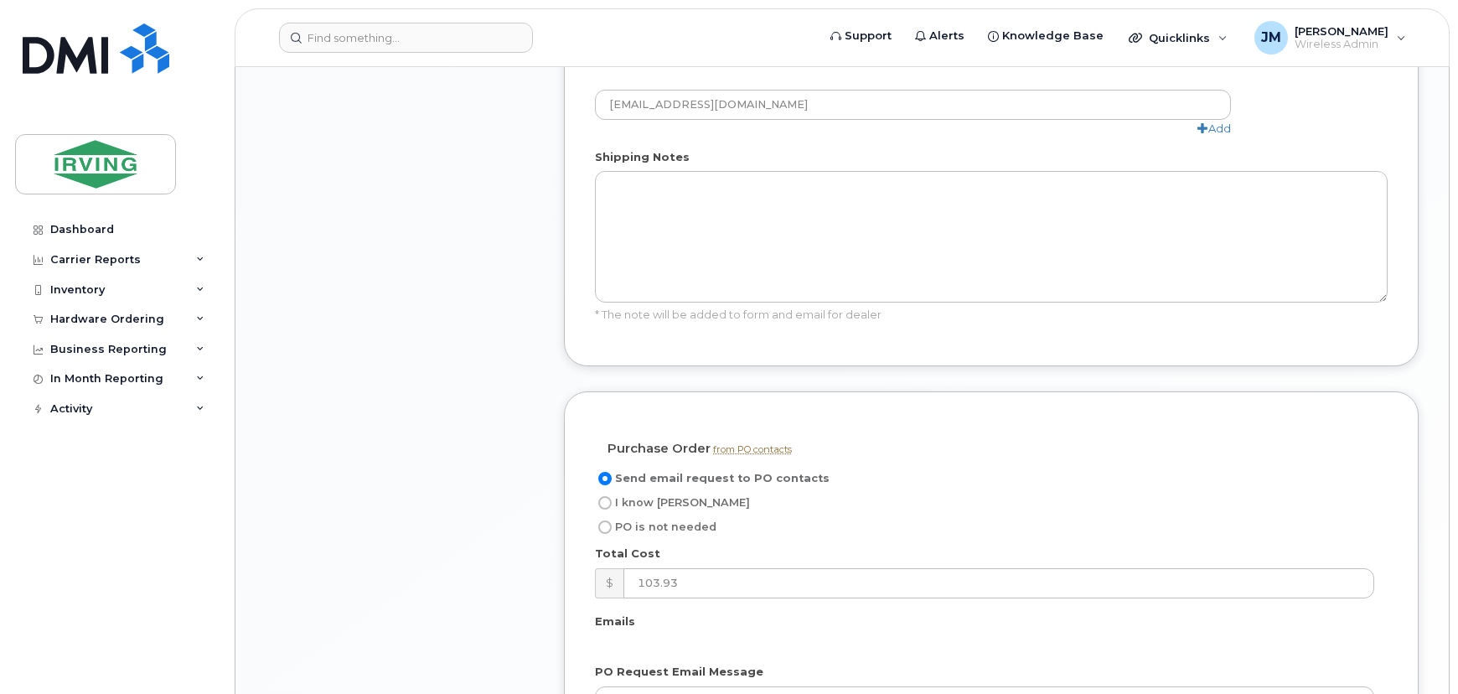
click at [604, 496] on input "I know PO" at bounding box center [604, 502] width 13 height 13
radio input "true"
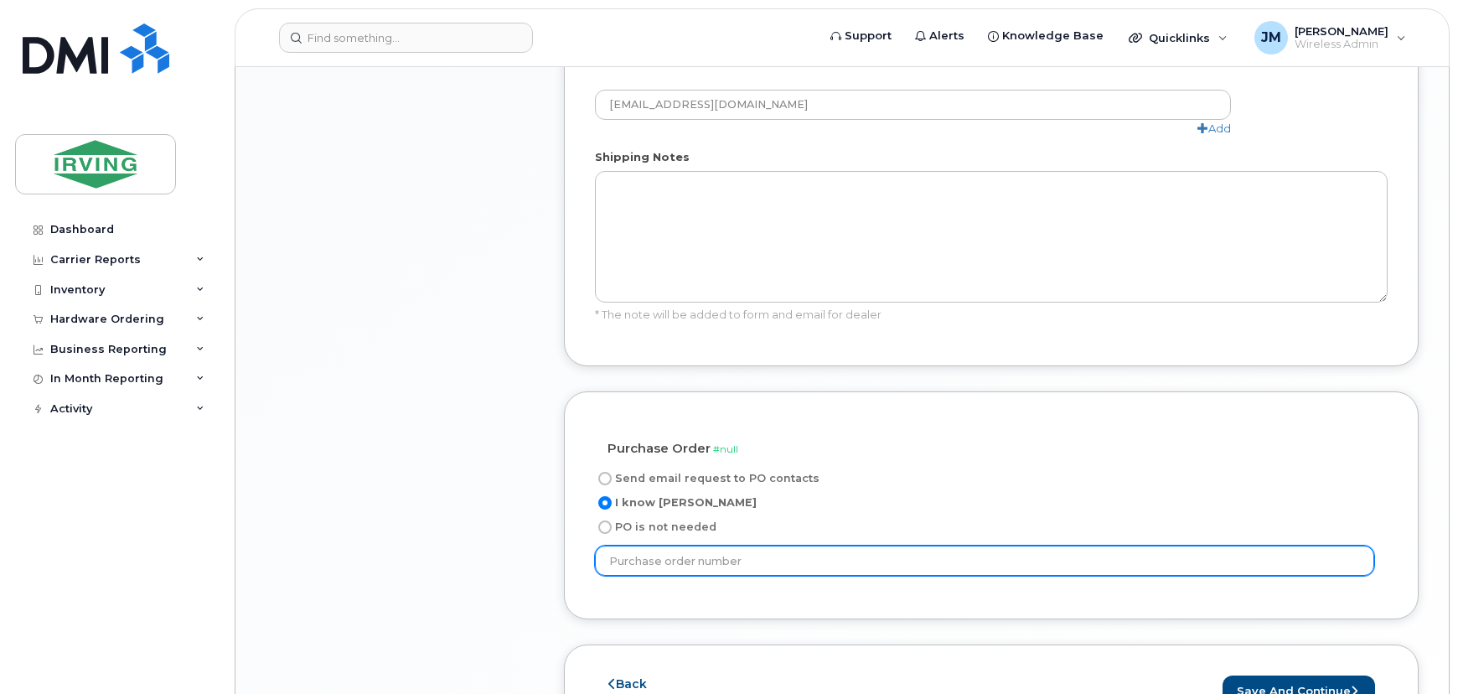
click at [720, 545] on input "text" at bounding box center [984, 560] width 779 height 30
type input "585663"
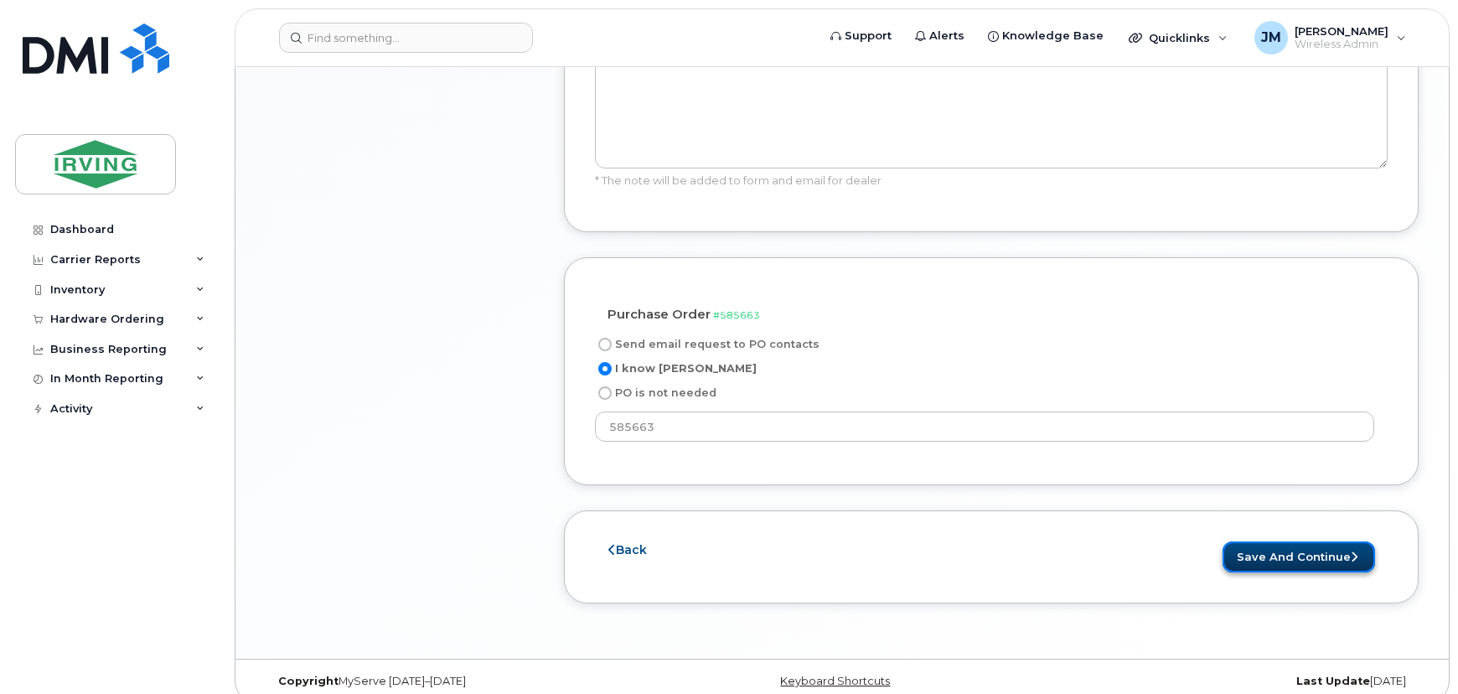
click at [1304, 541] on button "Save and Continue" at bounding box center [1298, 556] width 152 height 31
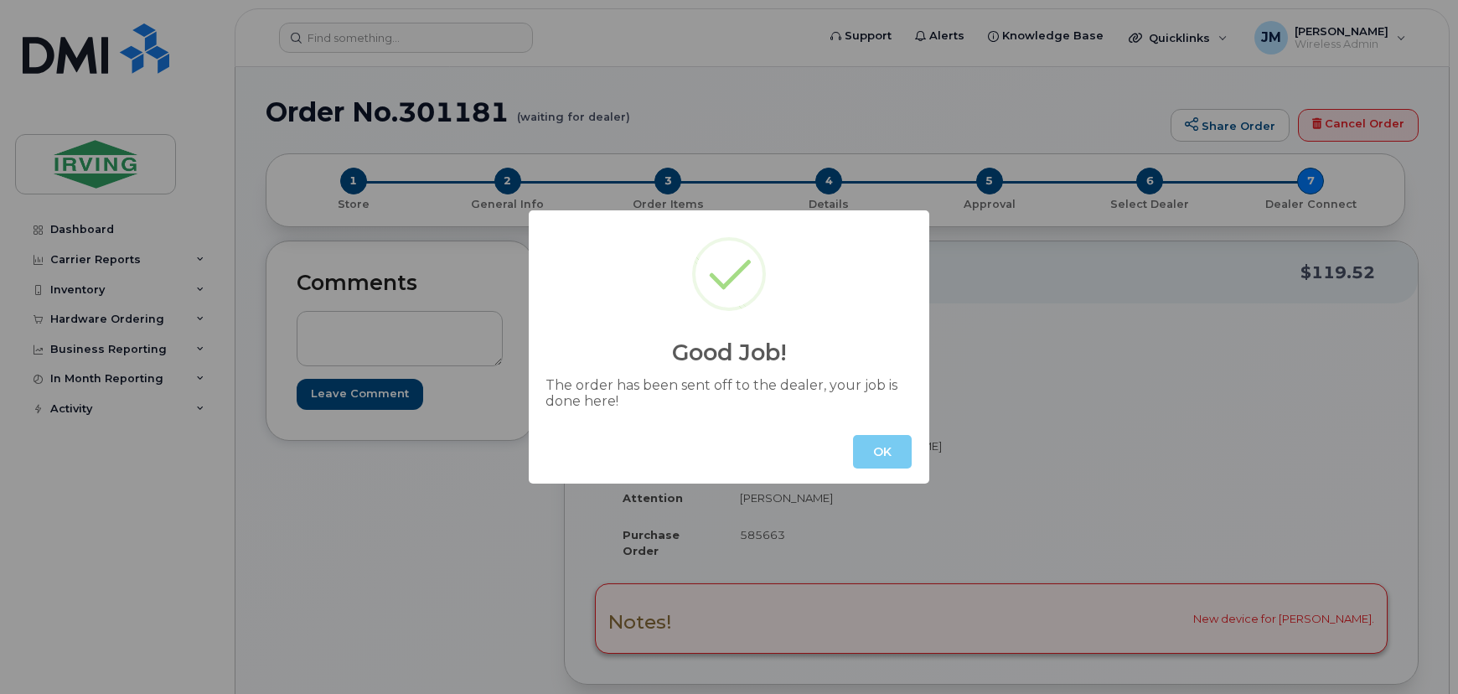
click at [888, 453] on button "OK" at bounding box center [882, 452] width 59 height 34
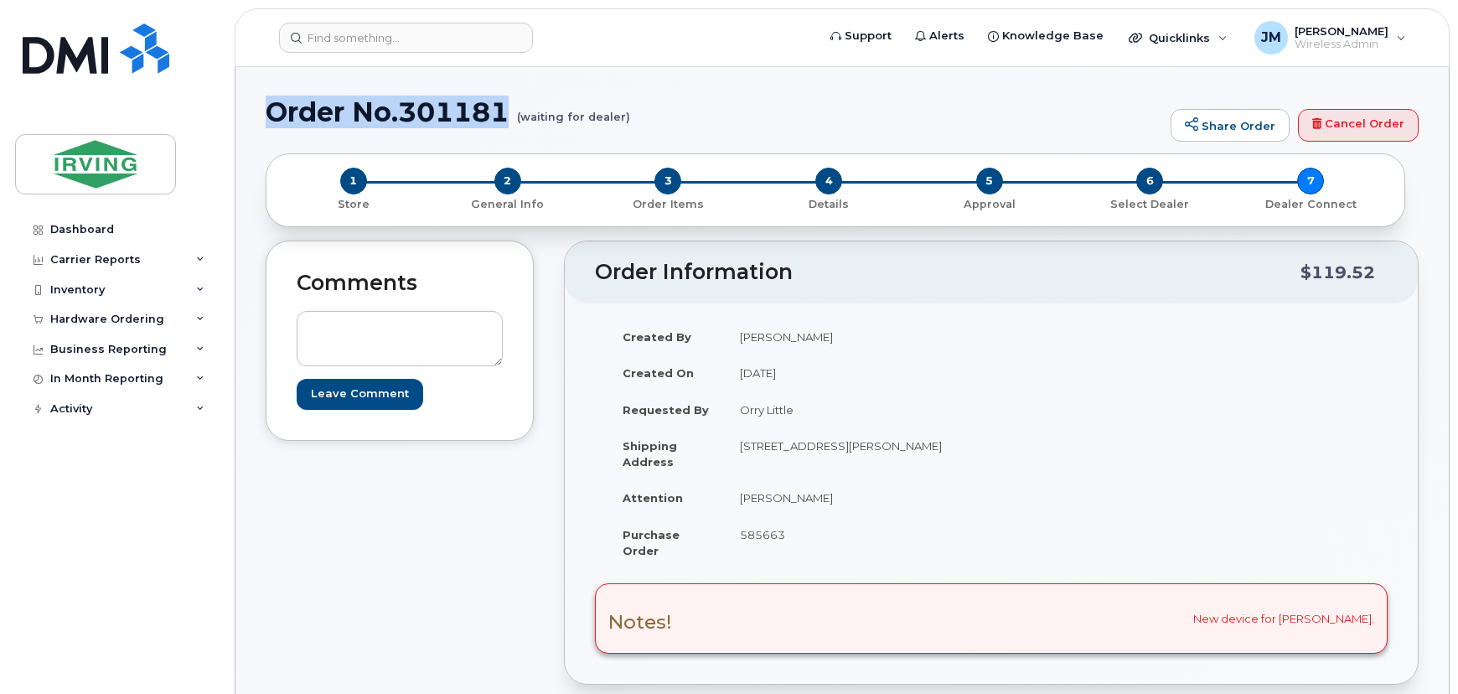
drag, startPoint x: 511, startPoint y: 116, endPoint x: 269, endPoint y: 121, distance: 242.1
click at [269, 121] on h1 "Order No.301181 (waiting for dealer)" at bounding box center [714, 111] width 896 height 29
copy h1 "Order No.301181"
